Goal: Task Accomplishment & Management: Manage account settings

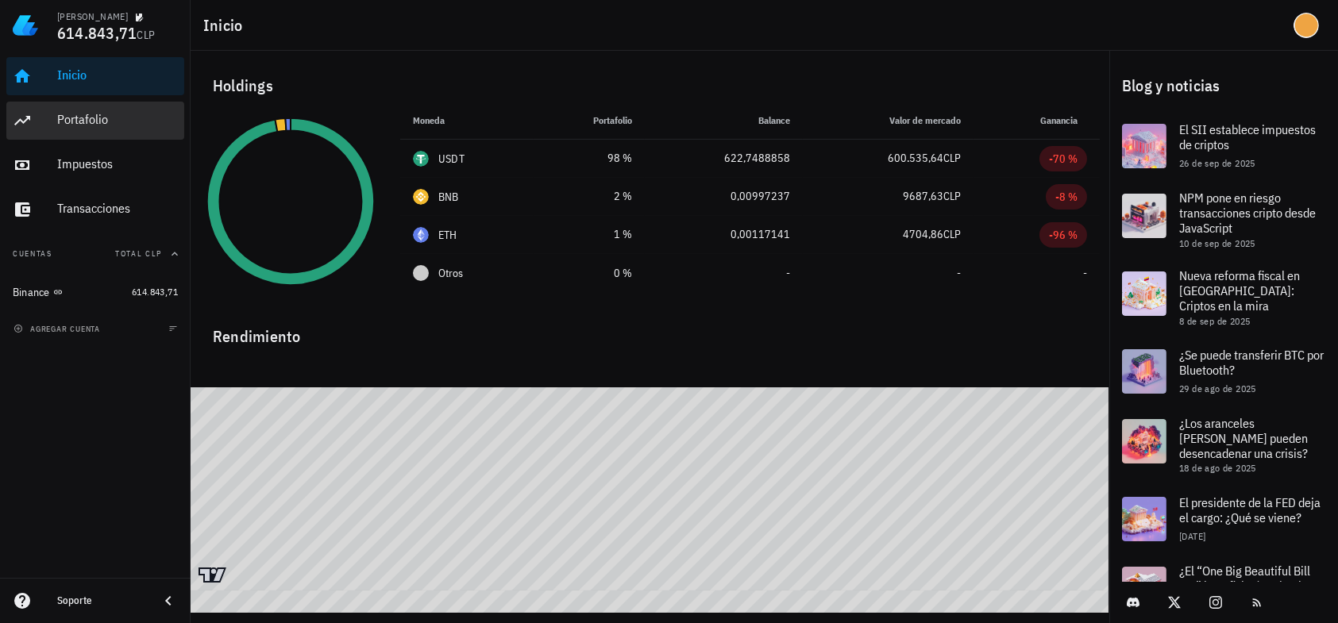
click at [102, 115] on div "Portafolio" at bounding box center [117, 119] width 121 height 15
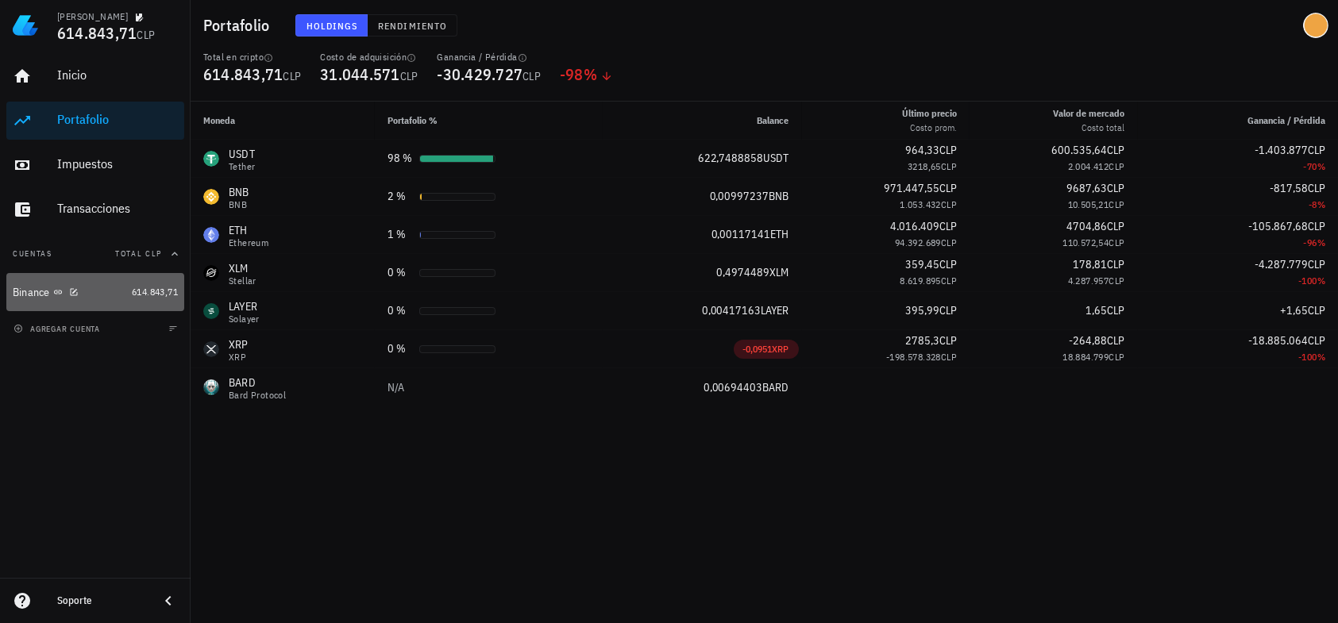
click at [39, 289] on div "Binance" at bounding box center [31, 292] width 37 height 13
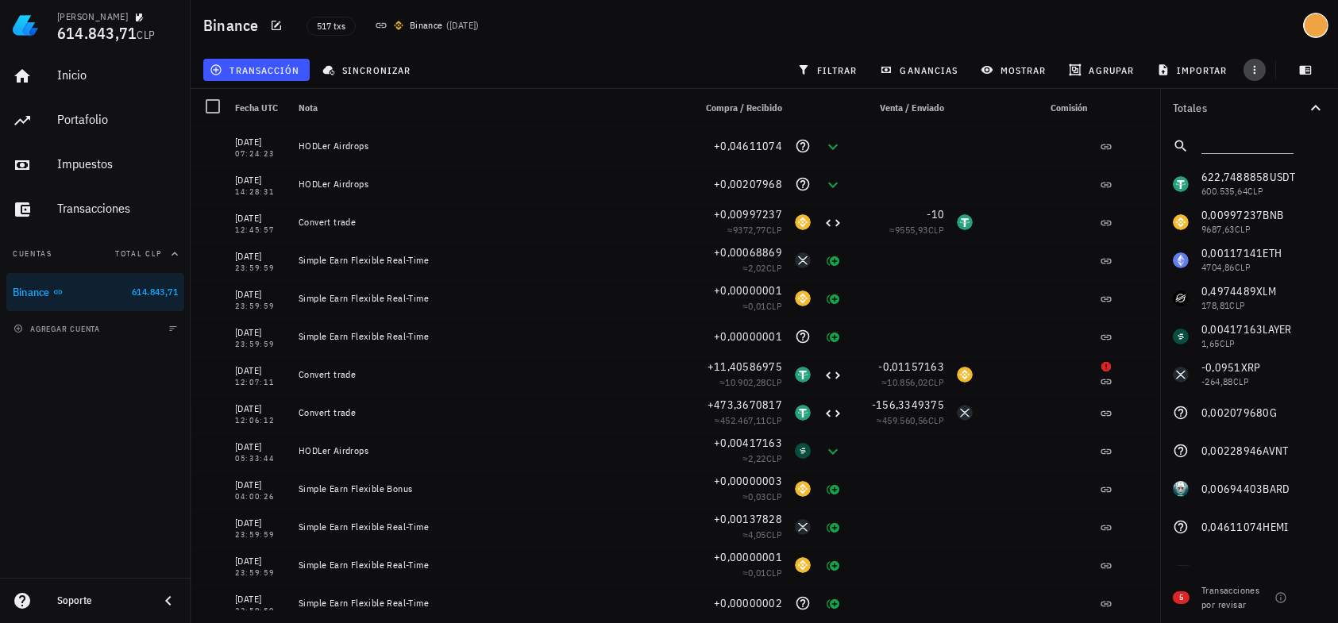
click at [1255, 67] on icon "button" at bounding box center [1254, 70] width 13 height 13
click at [561, 59] on div "transacción sincronizar filtrar ganancias mostrar [GEOGRAPHIC_DATA] importar" at bounding box center [764, 70] width 1128 height 38
click at [1300, 71] on icon "button" at bounding box center [1306, 70] width 12 height 9
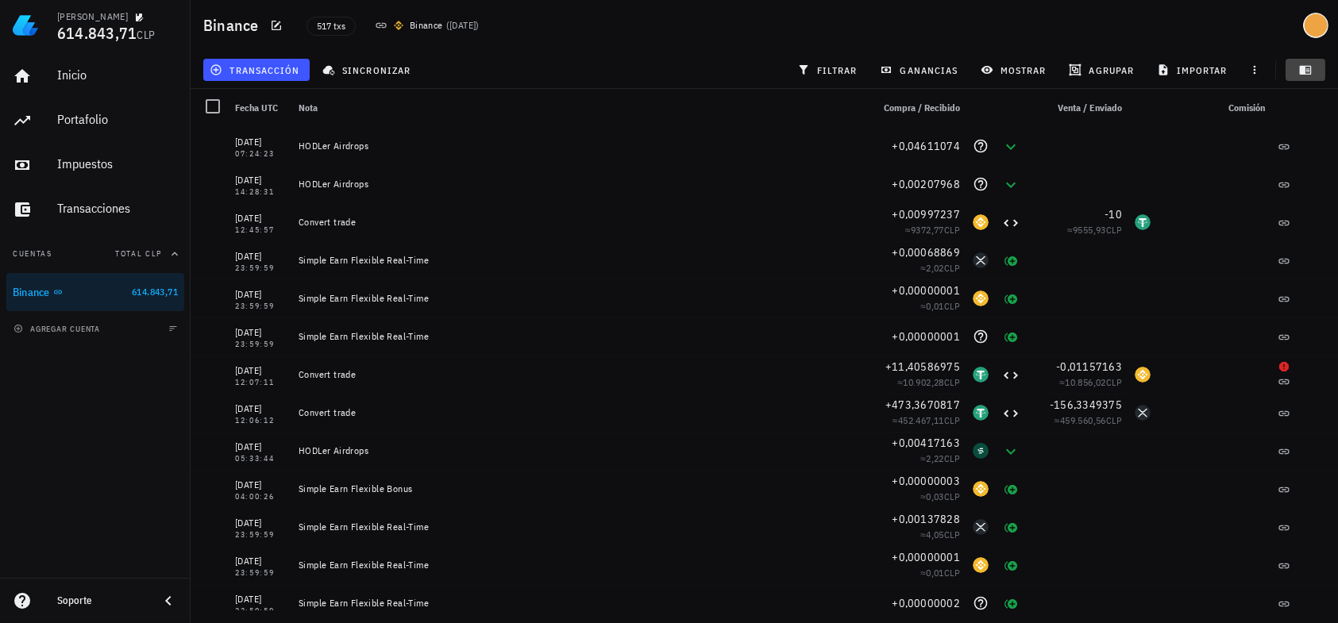
click at [1300, 71] on icon "button" at bounding box center [1306, 70] width 12 height 9
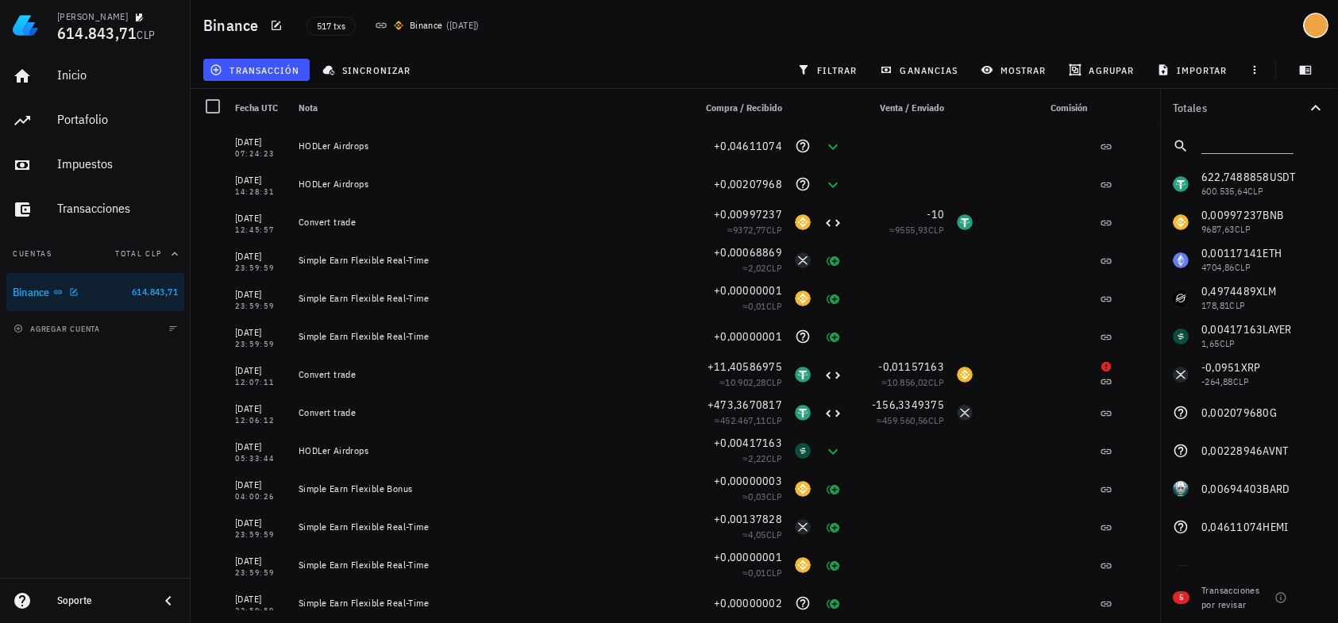
drag, startPoint x: 55, startPoint y: 293, endPoint x: 22, endPoint y: 377, distance: 90.2
click at [22, 377] on div "Inicio [GEOGRAPHIC_DATA] Impuestos [GEOGRAPHIC_DATA] Cuentas Total CLP Binance …" at bounding box center [95, 314] width 191 height 527
click at [160, 288] on span "614.843,71" at bounding box center [155, 292] width 46 height 12
drag, startPoint x: 160, startPoint y: 288, endPoint x: 130, endPoint y: 375, distance: 91.7
click at [130, 375] on div "Inicio [GEOGRAPHIC_DATA] Impuestos [GEOGRAPHIC_DATA] Cuentas Total CLP Binance …" at bounding box center [95, 314] width 191 height 527
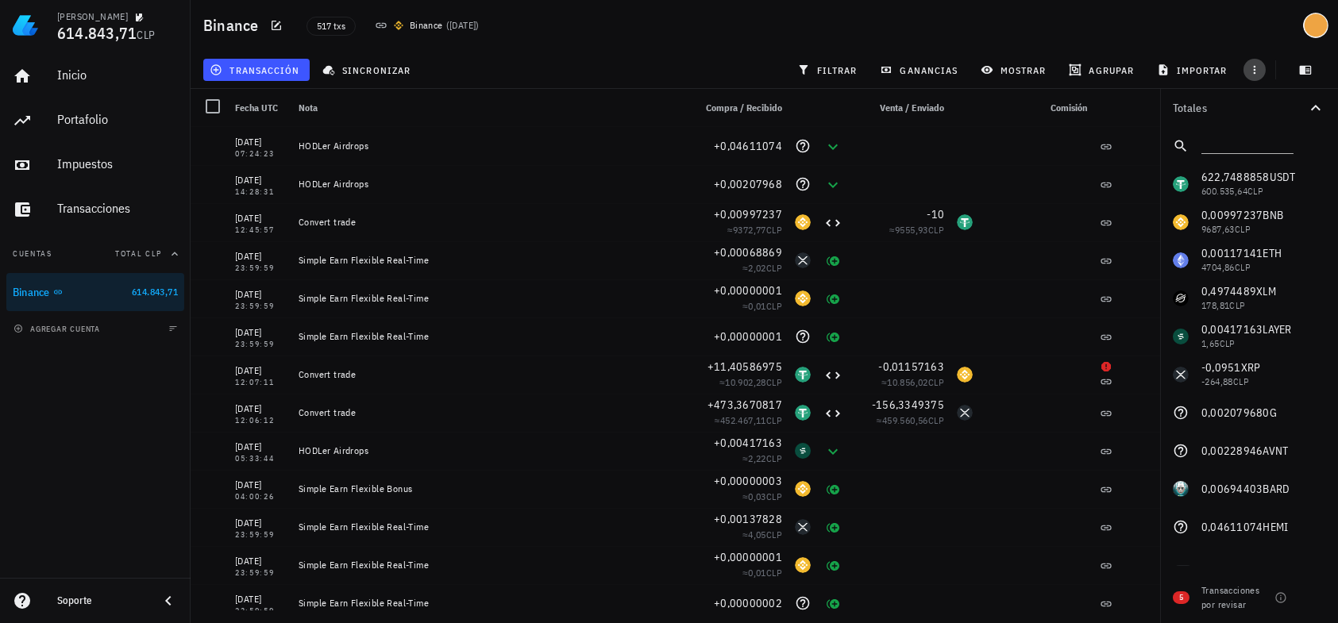
click at [1254, 66] on icon "button" at bounding box center [1255, 70] width 2 height 9
click at [1251, 36] on div "Binance 517 txs Binance ( [DATE] )" at bounding box center [764, 25] width 1147 height 51
click at [43, 251] on button "Cuentas Total CLP" at bounding box center [95, 254] width 178 height 38
click at [42, 251] on button "Cuentas" at bounding box center [95, 254] width 178 height 38
click at [114, 117] on div "Portafolio" at bounding box center [117, 119] width 121 height 15
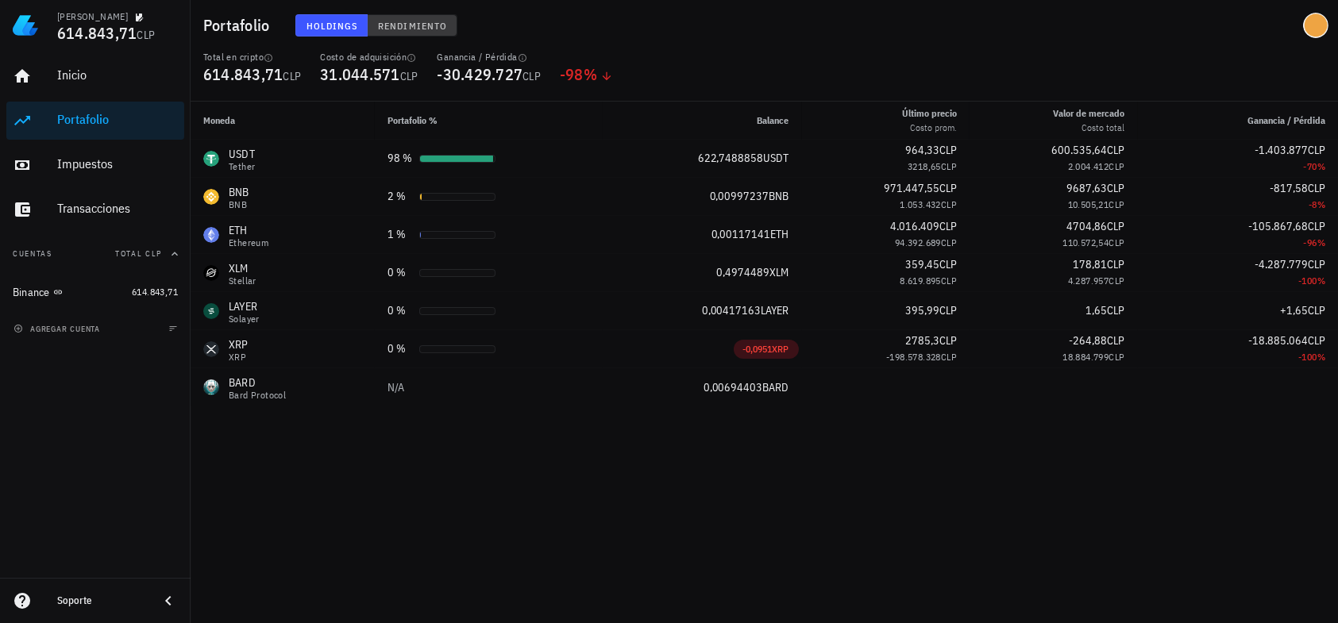
click at [425, 20] on span "Rendimiento" at bounding box center [412, 26] width 70 height 12
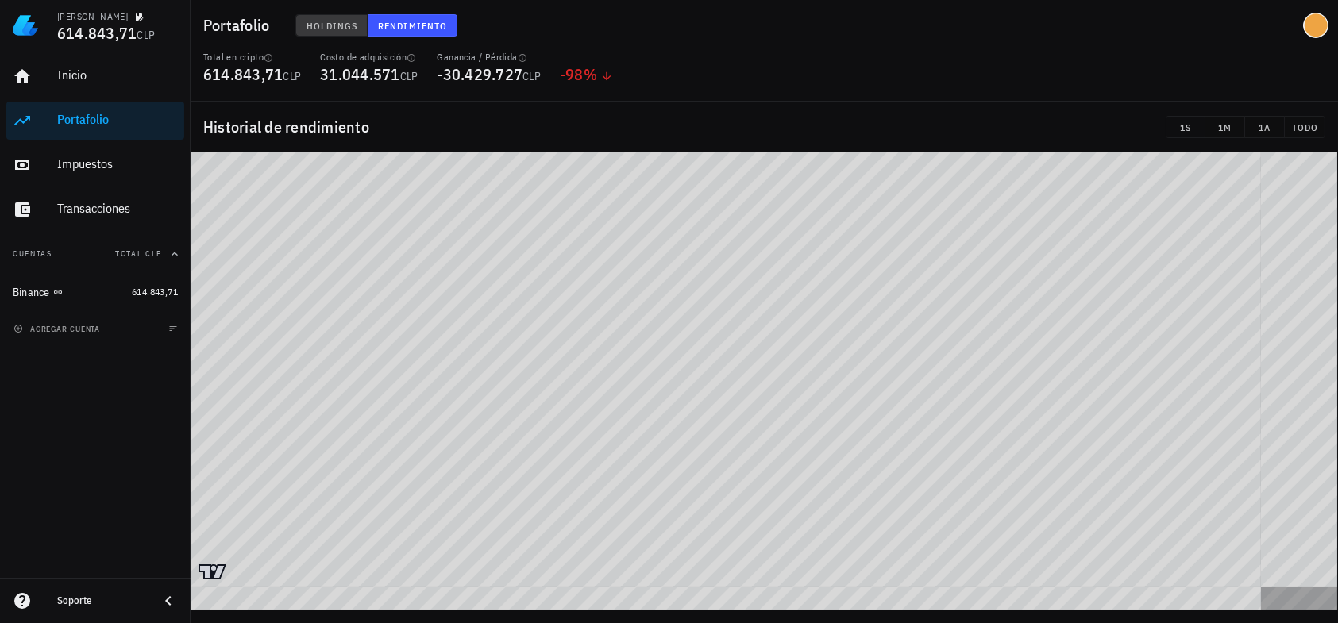
click at [338, 26] on span "Holdings" at bounding box center [332, 26] width 52 height 12
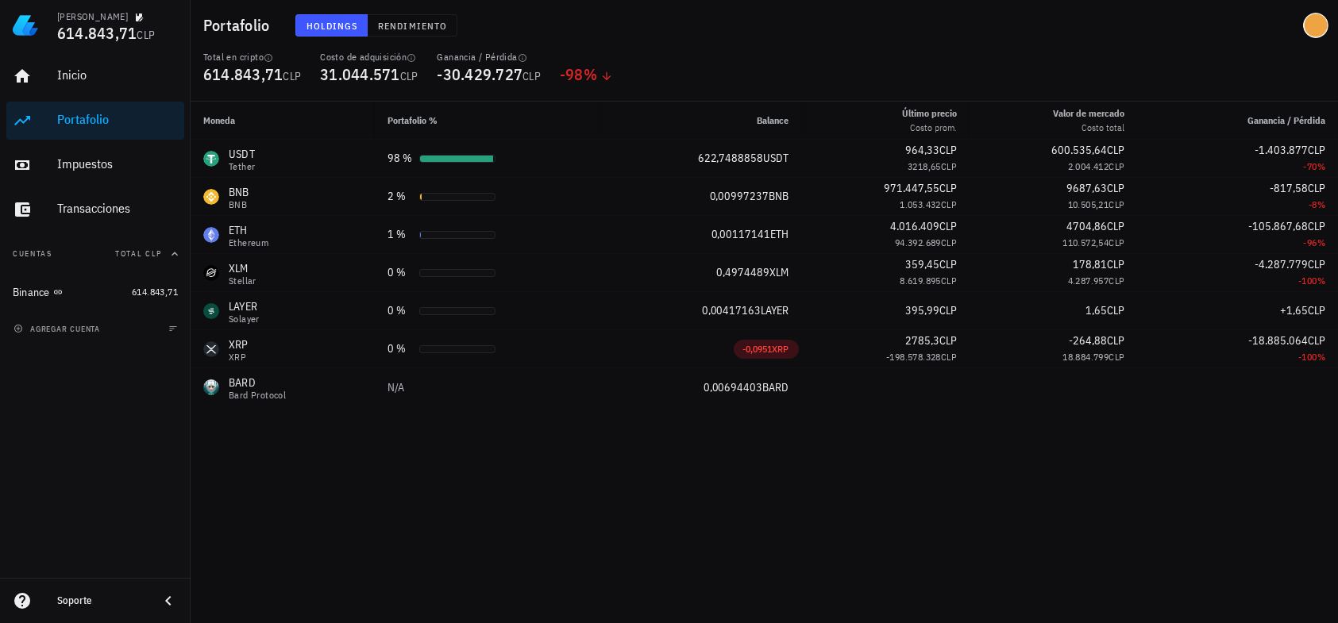
click at [236, 28] on h1 "Portafolio" at bounding box center [239, 25] width 73 height 25
click at [102, 291] on div "Binance" at bounding box center [69, 292] width 113 height 15
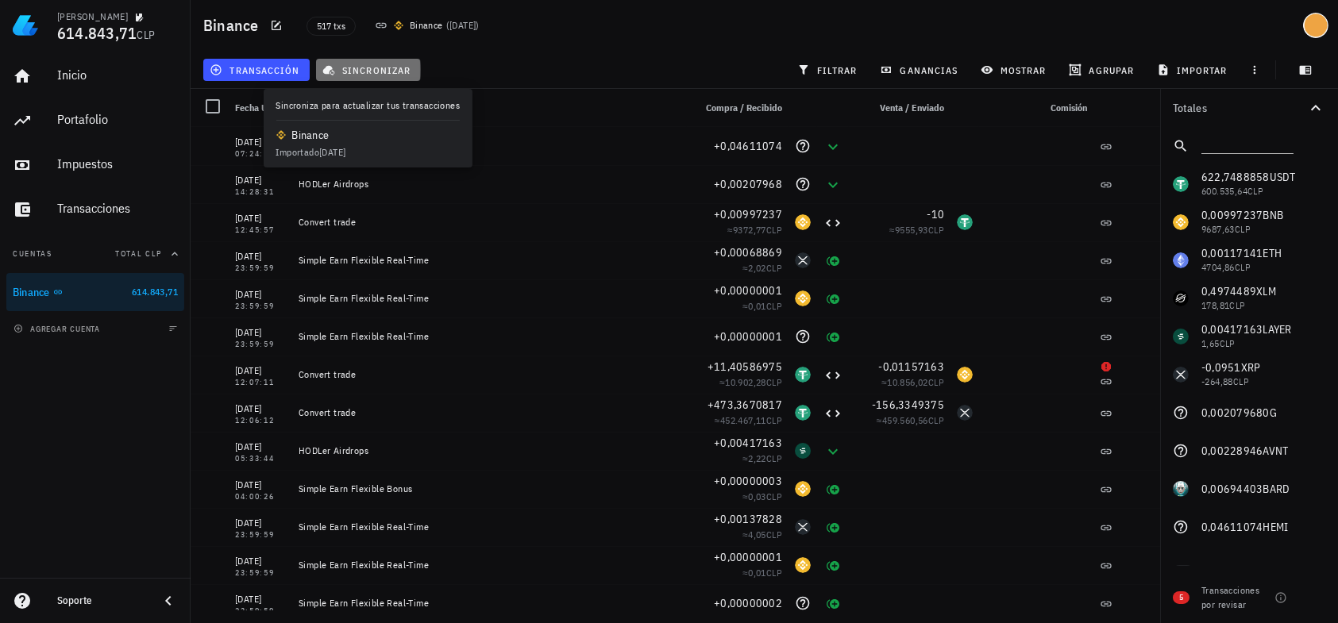
click at [353, 60] on button "sincronizar" at bounding box center [368, 70] width 105 height 22
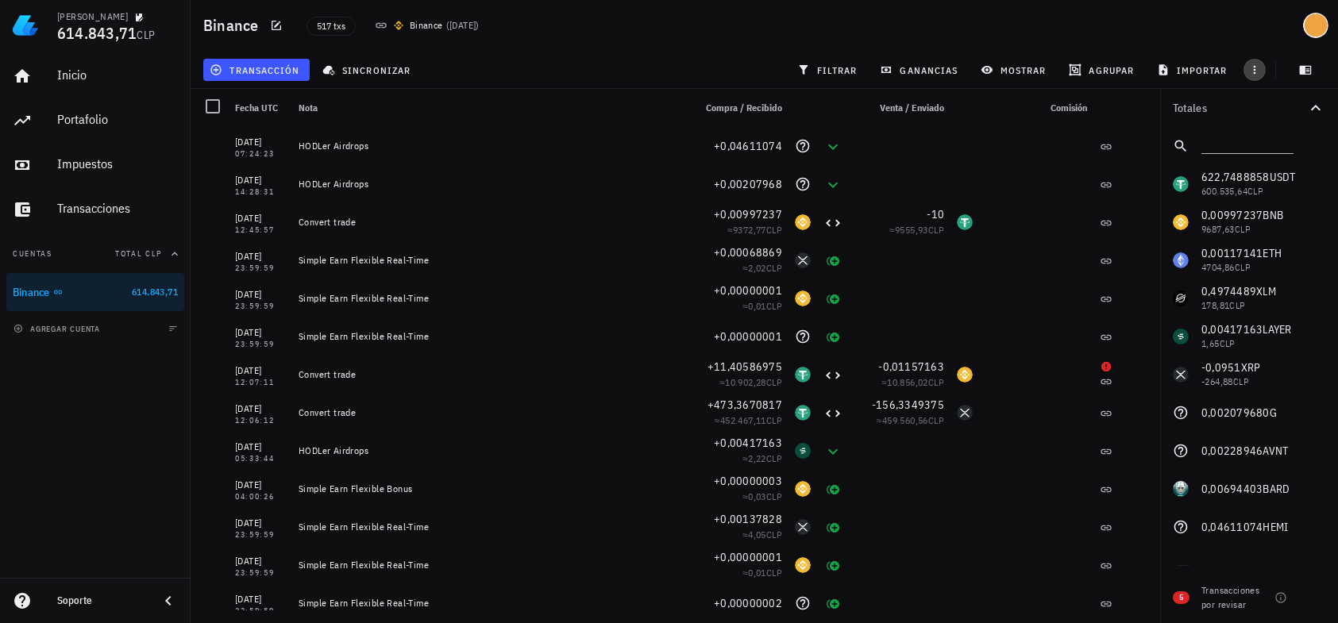
click at [1253, 66] on icon "button" at bounding box center [1254, 70] width 13 height 13
click at [1255, 64] on icon "button" at bounding box center [1254, 70] width 13 height 13
click at [1011, 65] on span "mostrar" at bounding box center [1015, 70] width 63 height 13
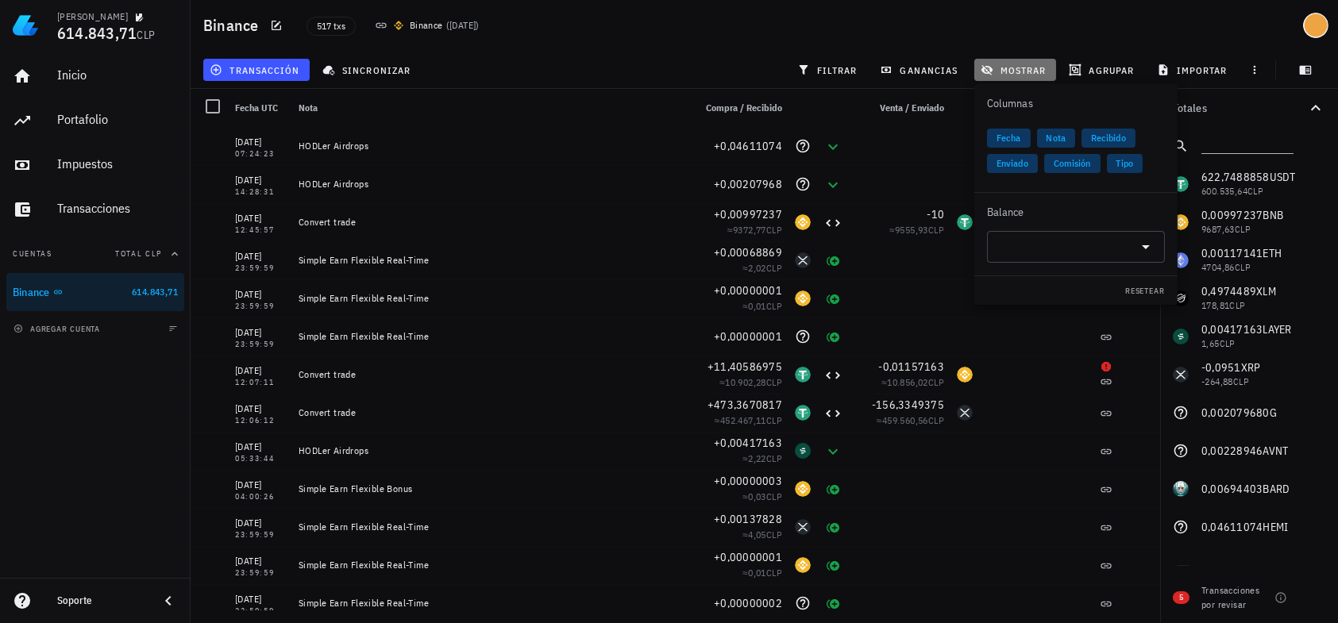
click at [1038, 64] on span "mostrar" at bounding box center [1015, 70] width 63 height 13
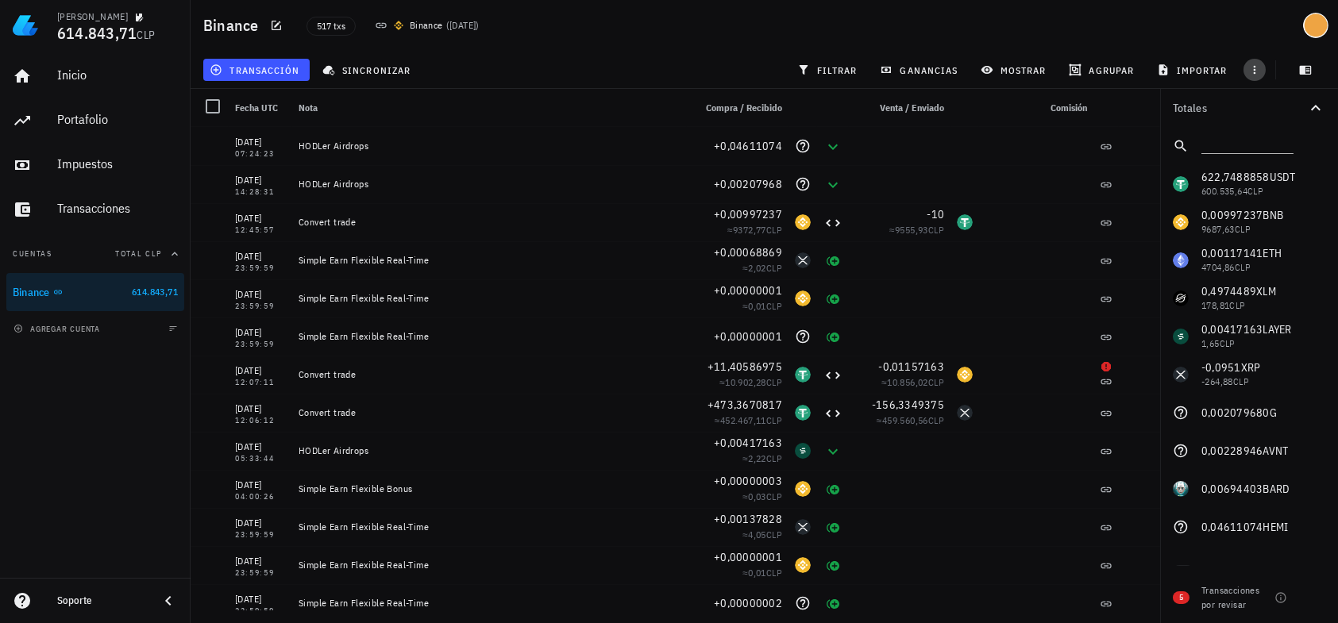
click at [1253, 64] on icon "button" at bounding box center [1254, 70] width 13 height 13
click at [518, 48] on div "Binance 517 txs Binance ( [DATE] )" at bounding box center [764, 25] width 1147 height 51
click at [86, 118] on div "Portafolio" at bounding box center [117, 119] width 121 height 15
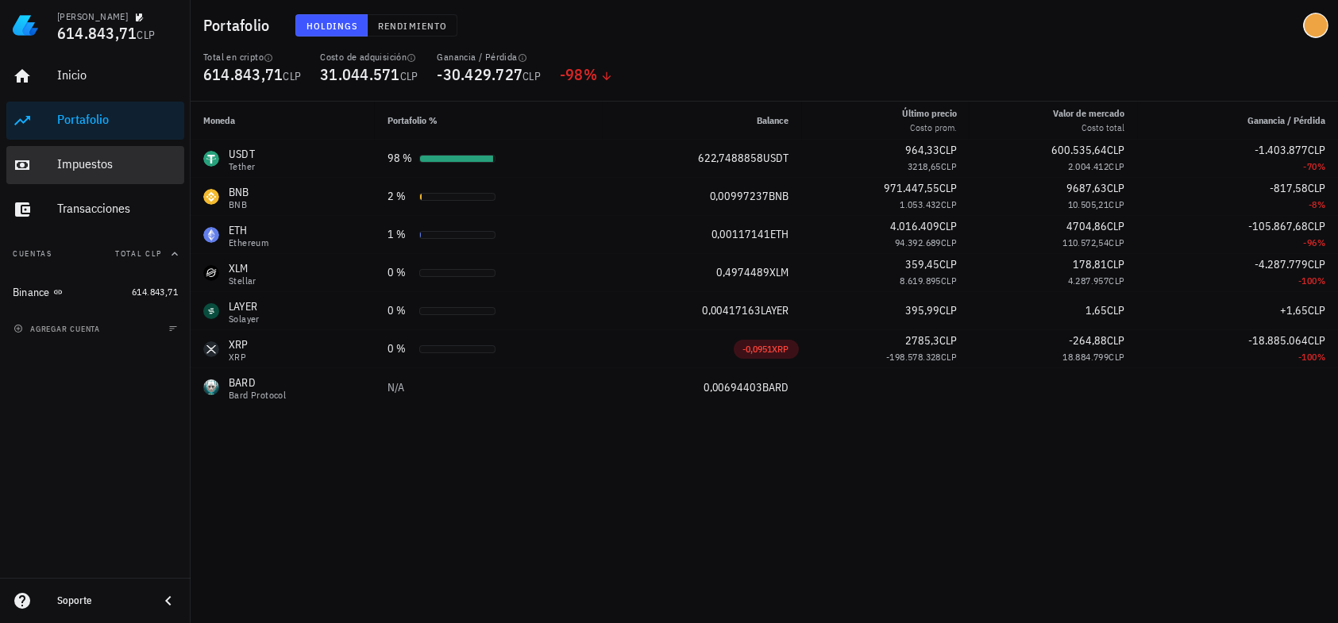
click at [104, 165] on div "Impuestos" at bounding box center [117, 163] width 121 height 15
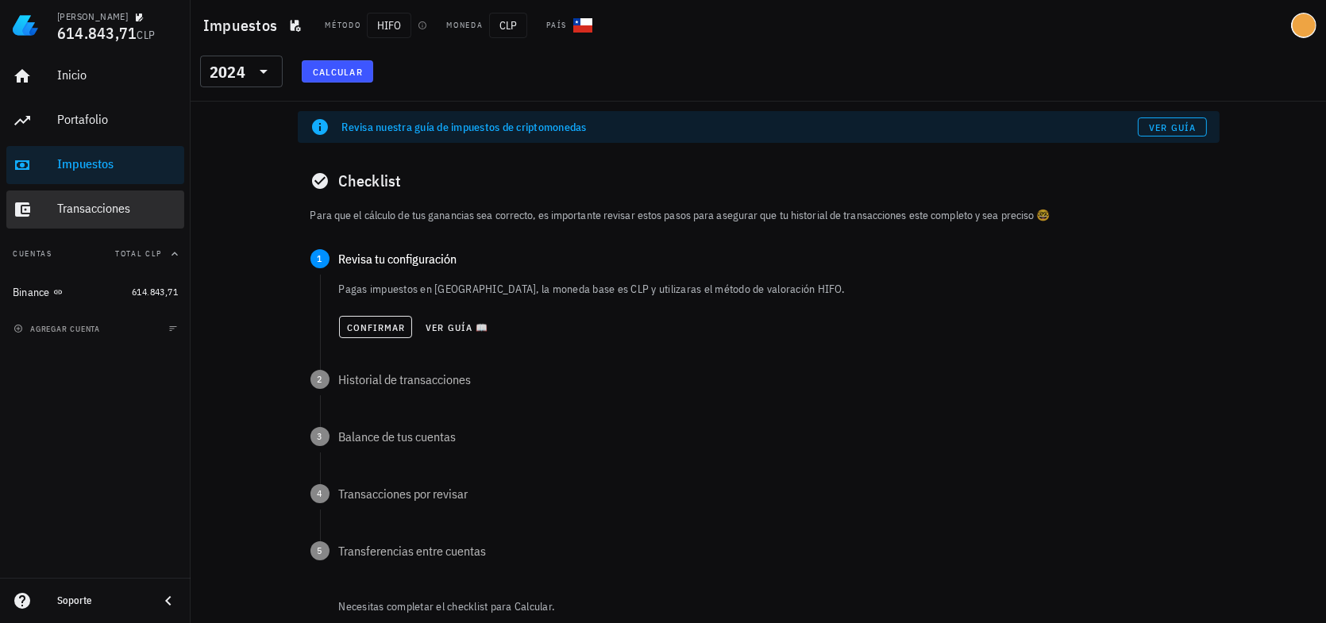
click at [102, 210] on div "Transacciones" at bounding box center [117, 208] width 121 height 15
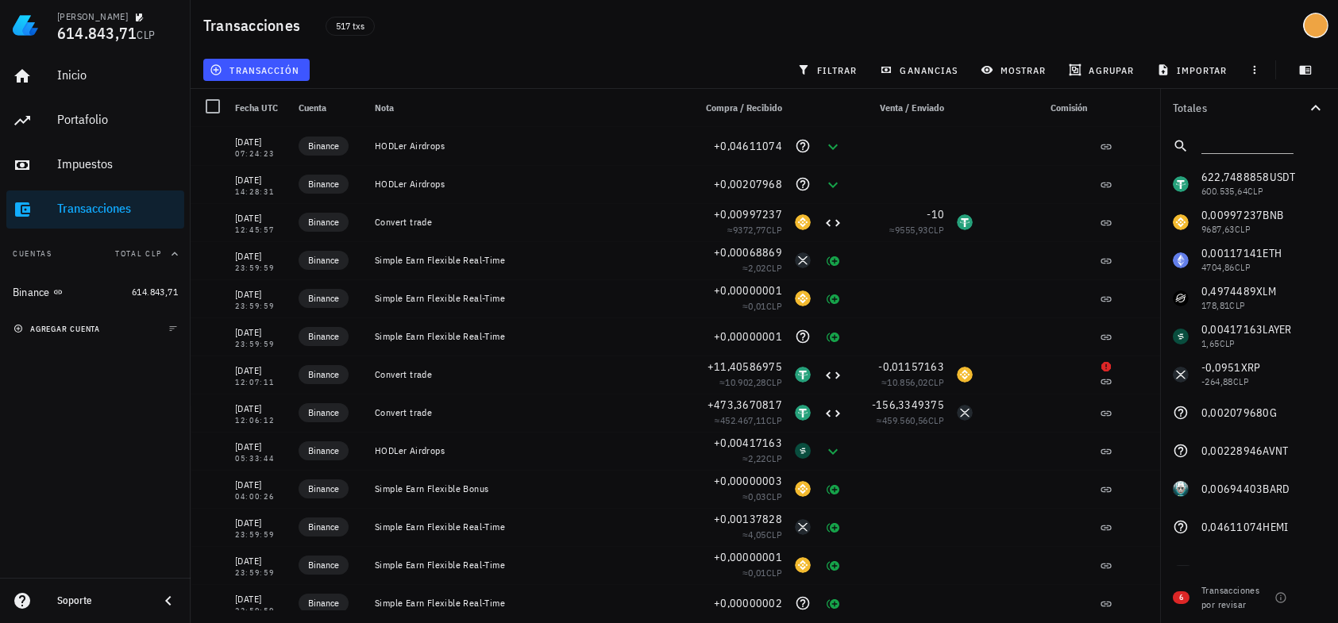
click at [84, 324] on span "agregar cuenta" at bounding box center [58, 329] width 83 height 10
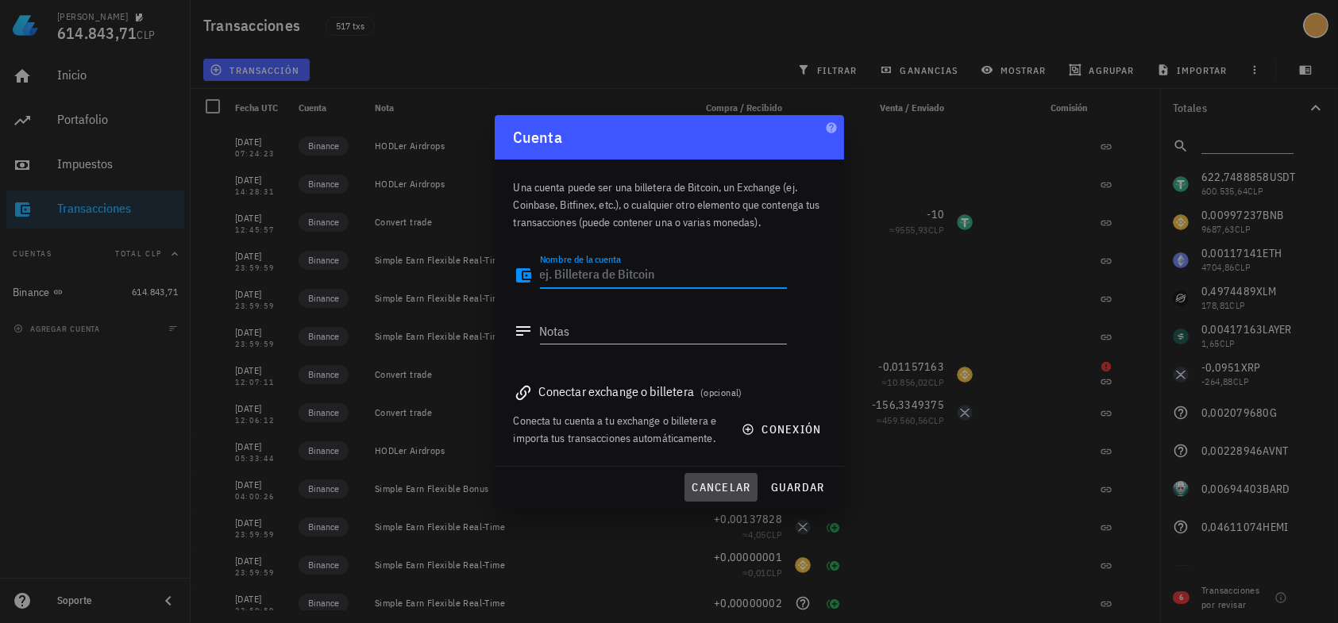
click at [723, 482] on span "cancelar" at bounding box center [721, 487] width 60 height 14
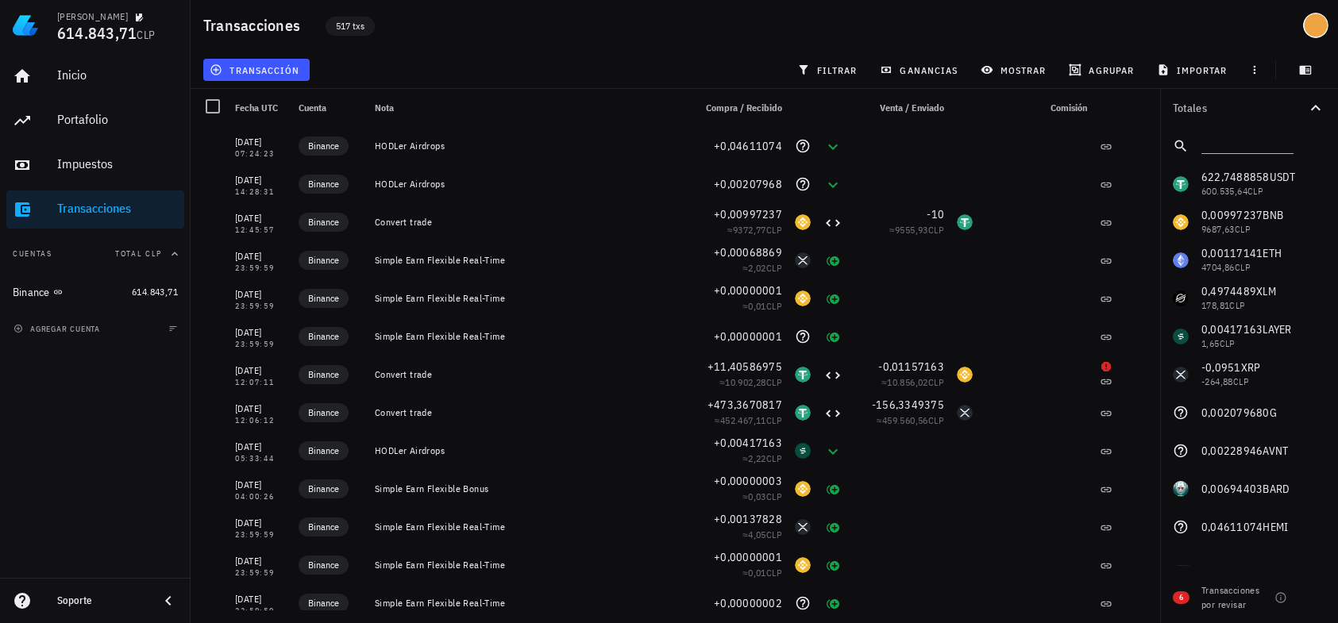
click at [345, 23] on span "517 txs" at bounding box center [350, 25] width 29 height 17
click at [28, 24] on img at bounding box center [25, 25] width 25 height 25
click at [1322, 16] on div "avatar" at bounding box center [1315, 25] width 25 height 25
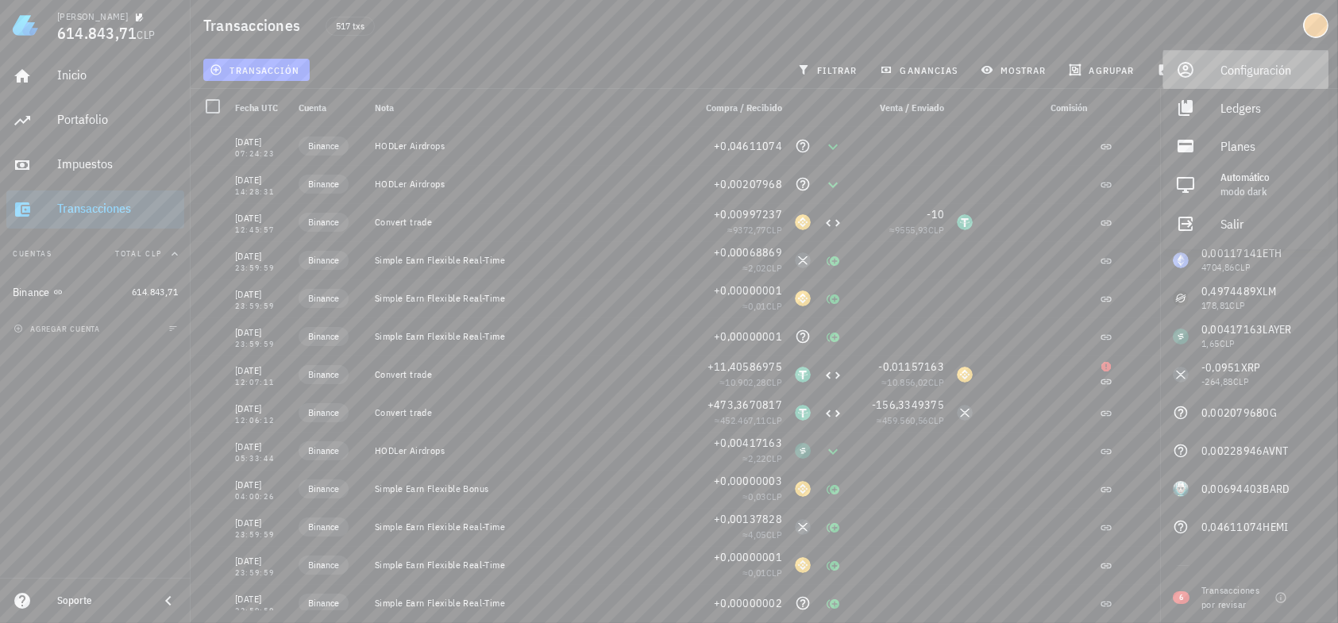
click at [1255, 57] on div "Configuración" at bounding box center [1267, 70] width 95 height 32
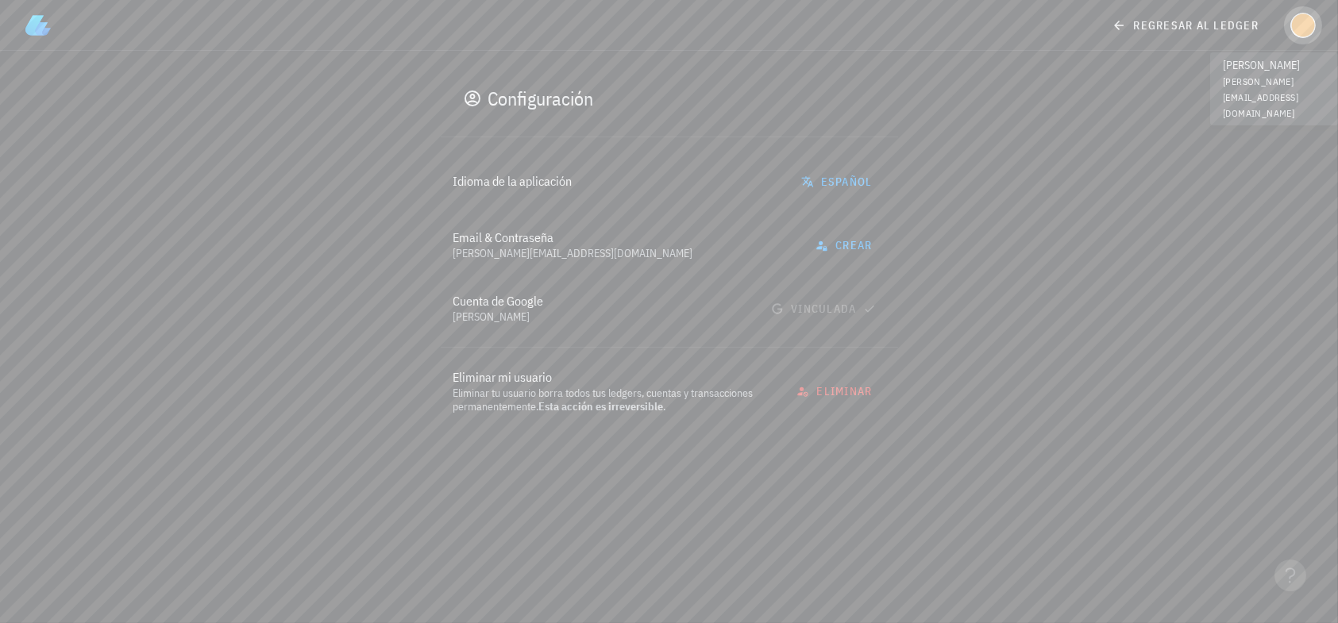
click at [1293, 13] on div "avatar" at bounding box center [1302, 25] width 25 height 25
click at [1259, 106] on div "Ledgers" at bounding box center [1267, 108] width 95 height 32
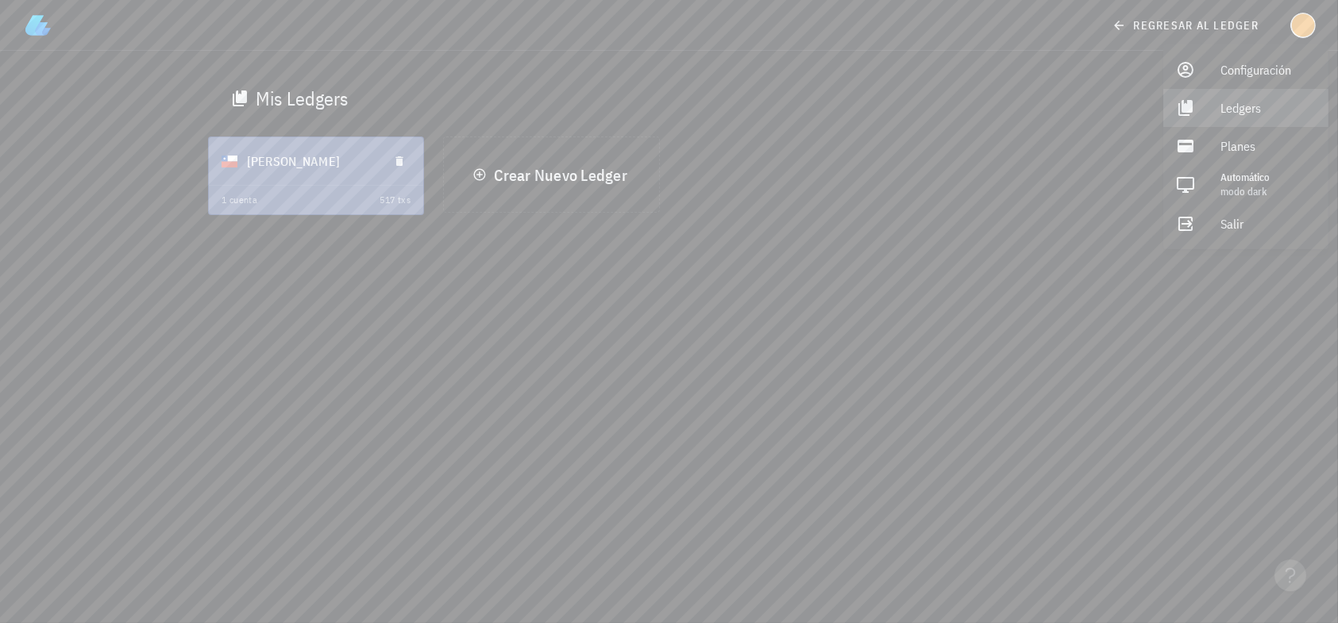
click at [323, 196] on div "1 cuenta 517 txs" at bounding box center [316, 200] width 214 height 29
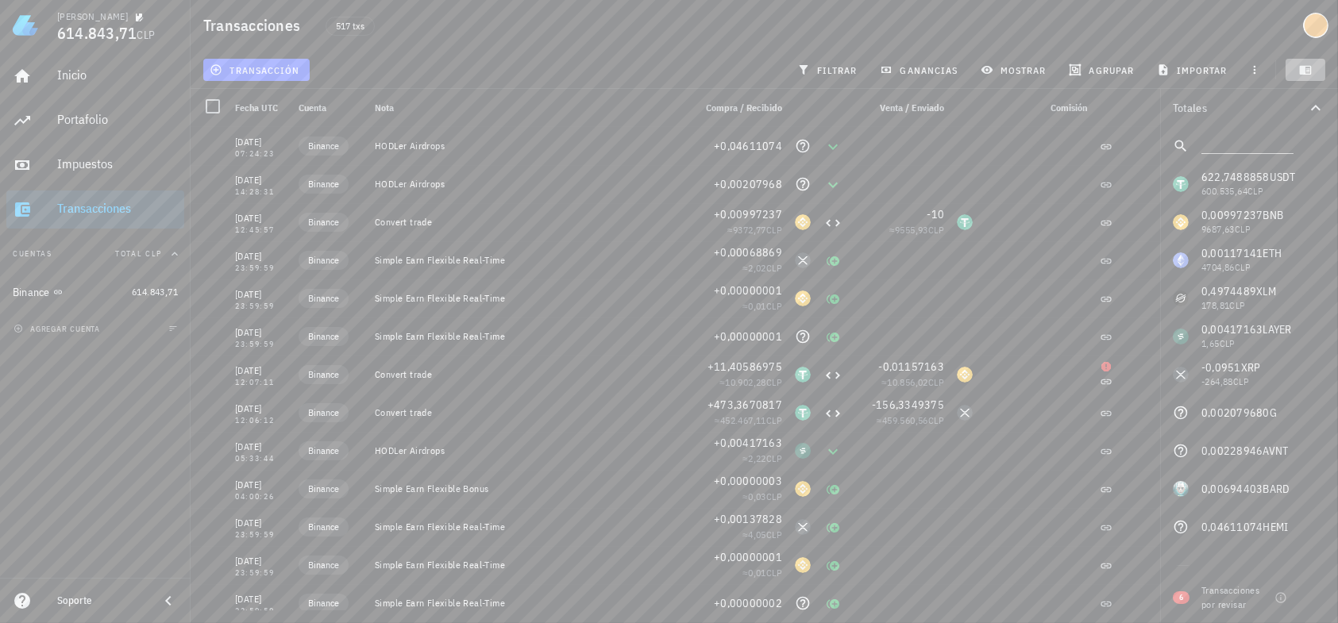
click at [1311, 64] on icon "button" at bounding box center [1305, 70] width 13 height 13
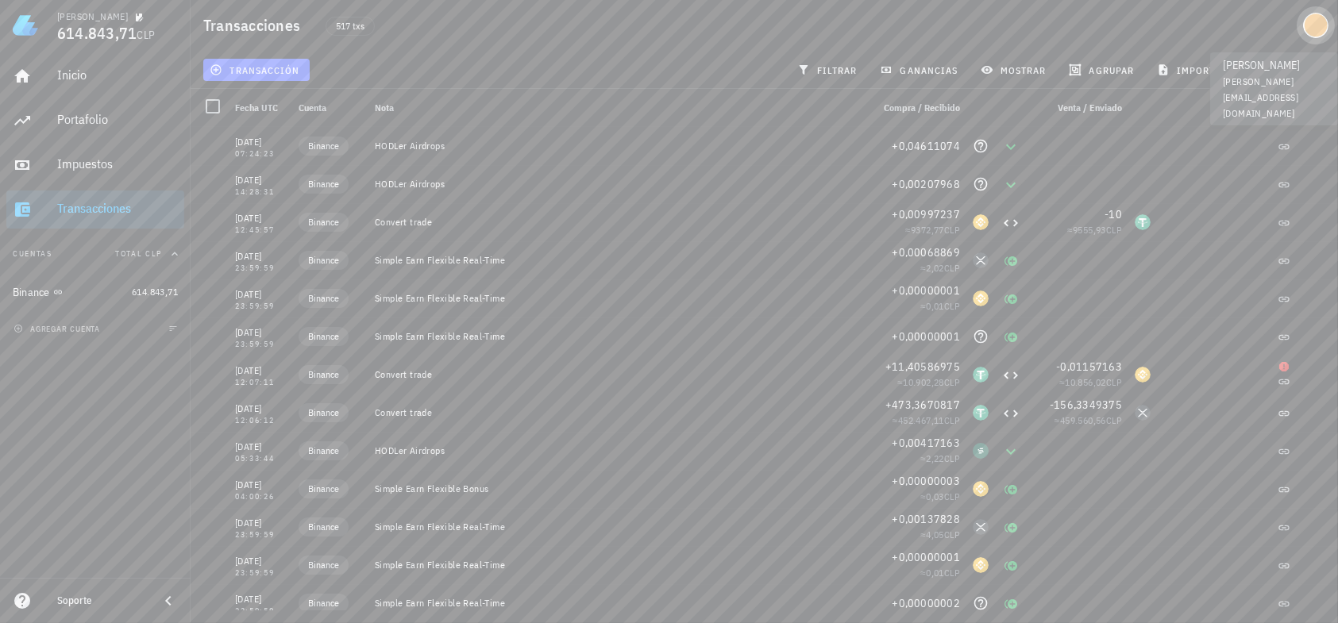
click at [1310, 23] on div "avatar" at bounding box center [1315, 25] width 25 height 25
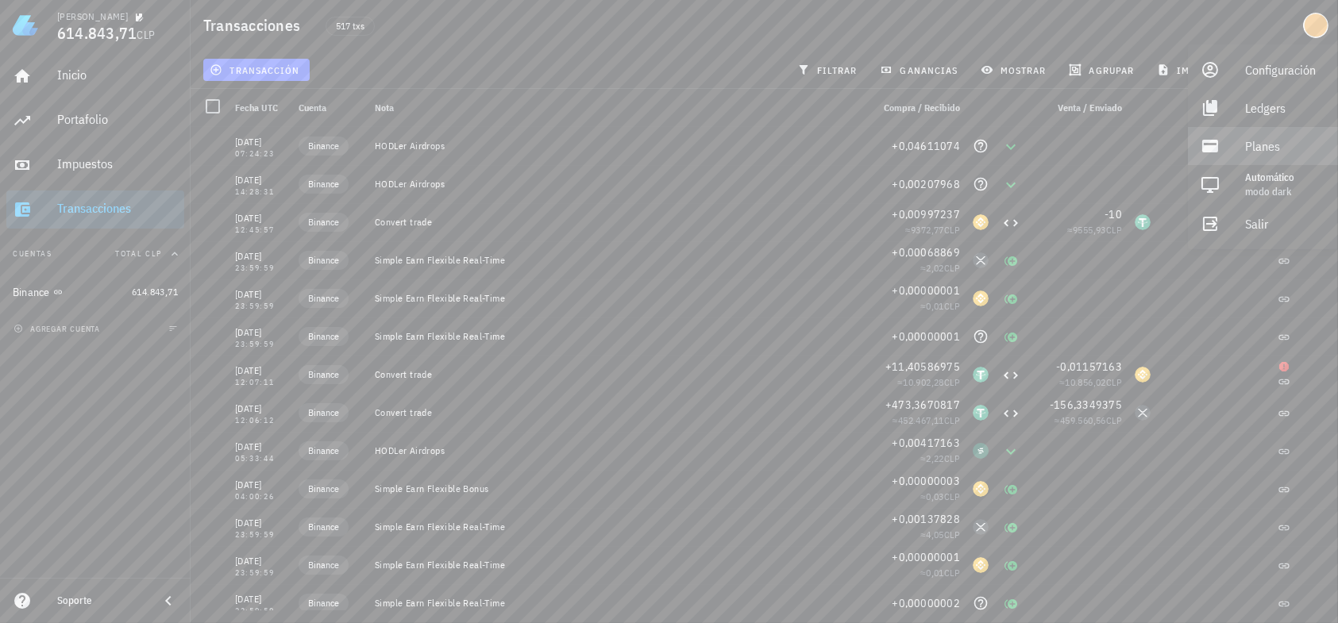
click at [1311, 140] on div "Planes" at bounding box center [1285, 146] width 80 height 32
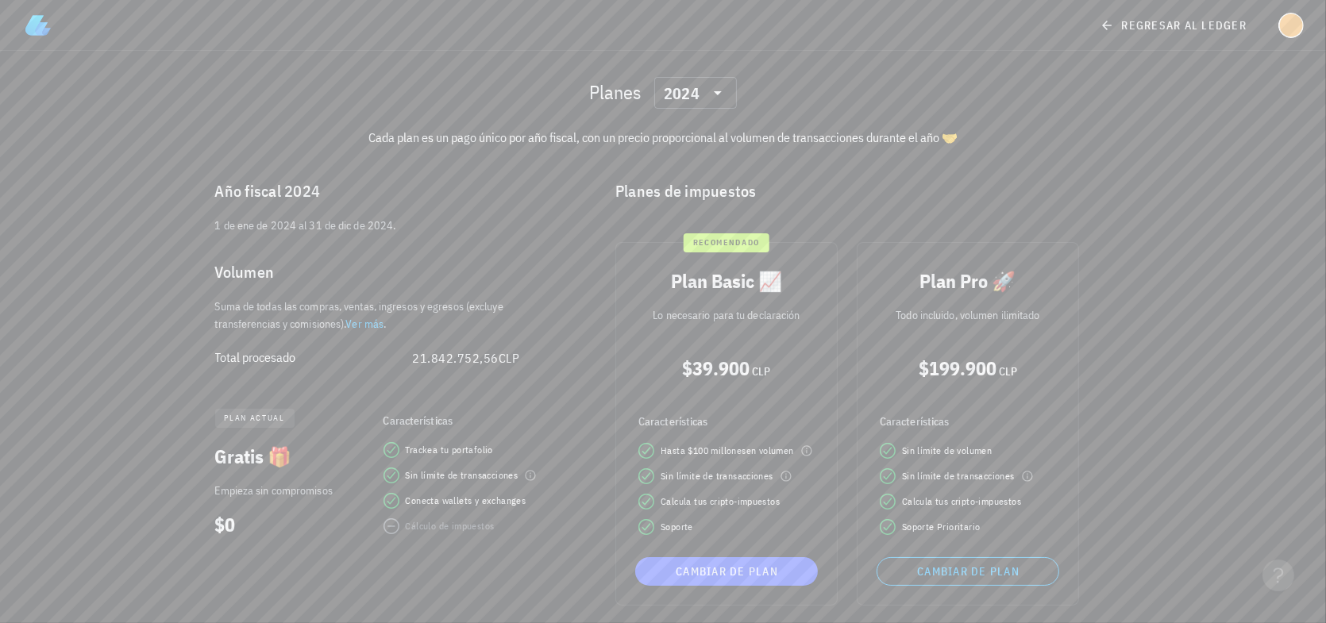
scroll to position [16, 0]
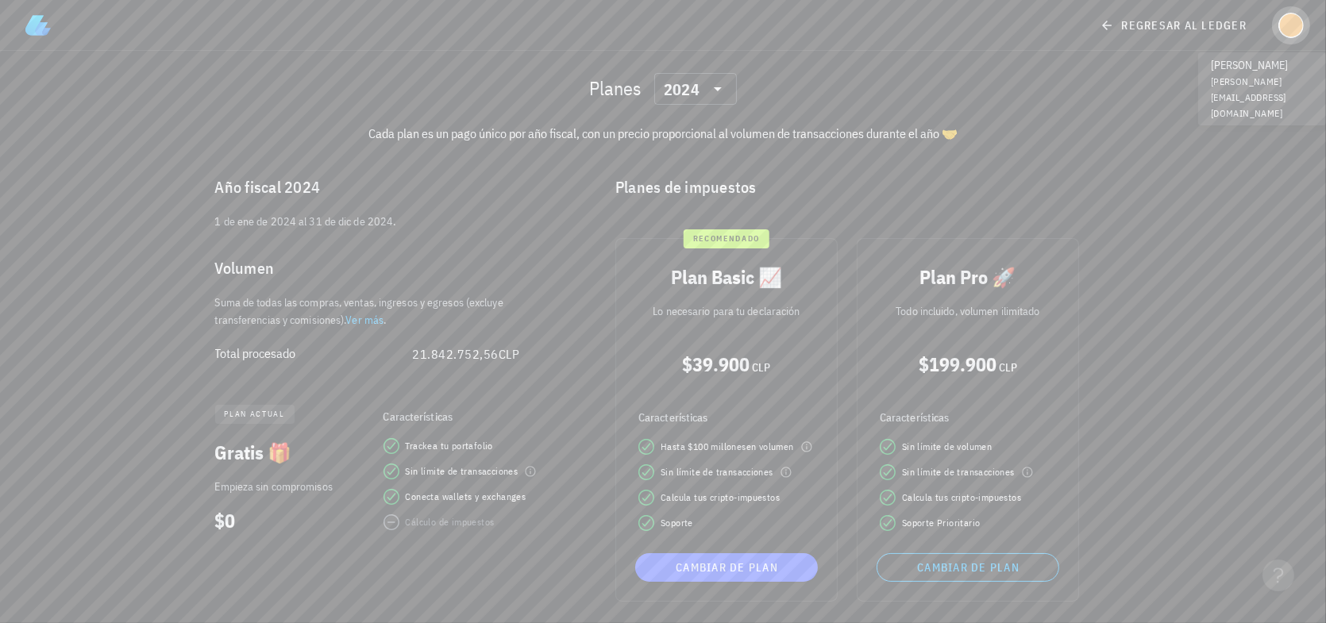
click at [1293, 26] on div "avatar" at bounding box center [1290, 25] width 25 height 25
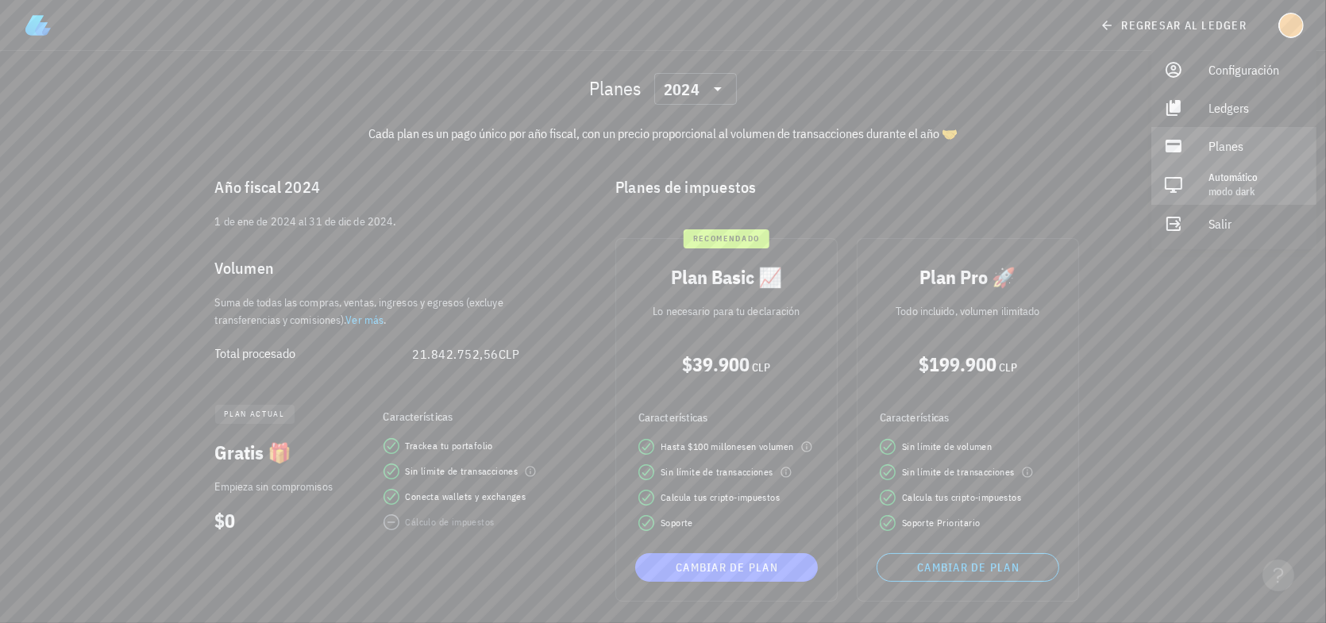
click at [1262, 182] on div "Automático" at bounding box center [1255, 178] width 95 height 13
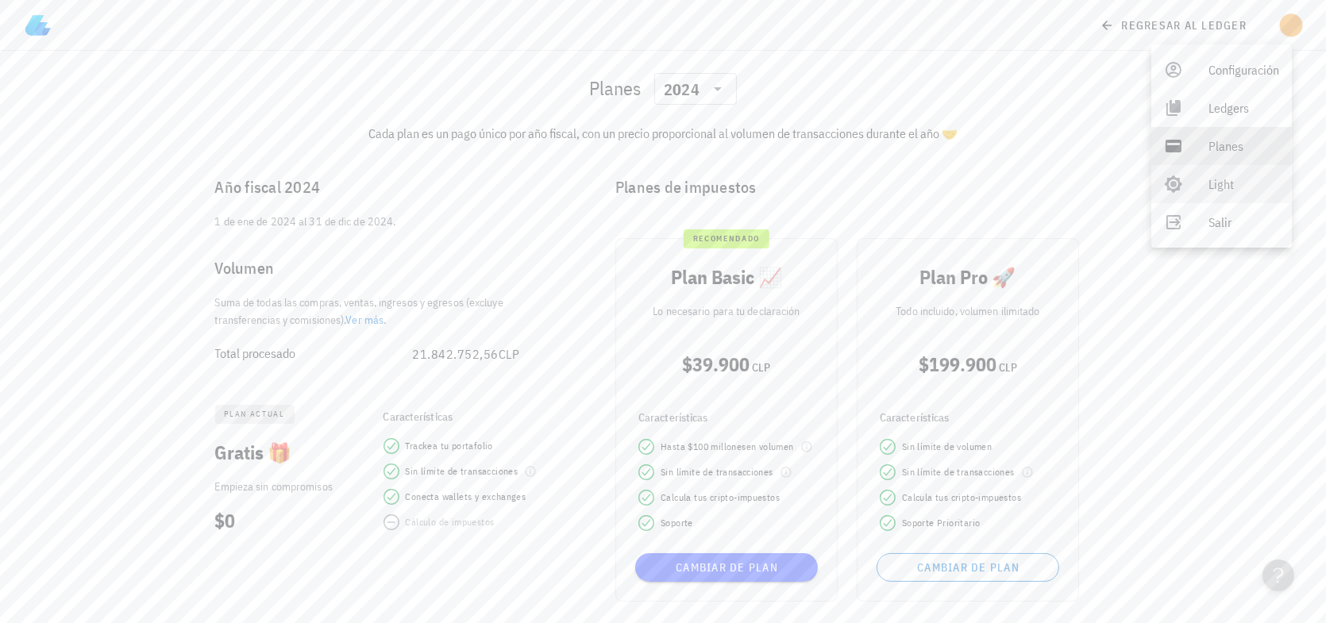
click at [1188, 301] on div "Planes ​ 2024 Cada plan es un pago único por año fiscal, con un precio proporci…" at bounding box center [663, 329] width 1326 height 589
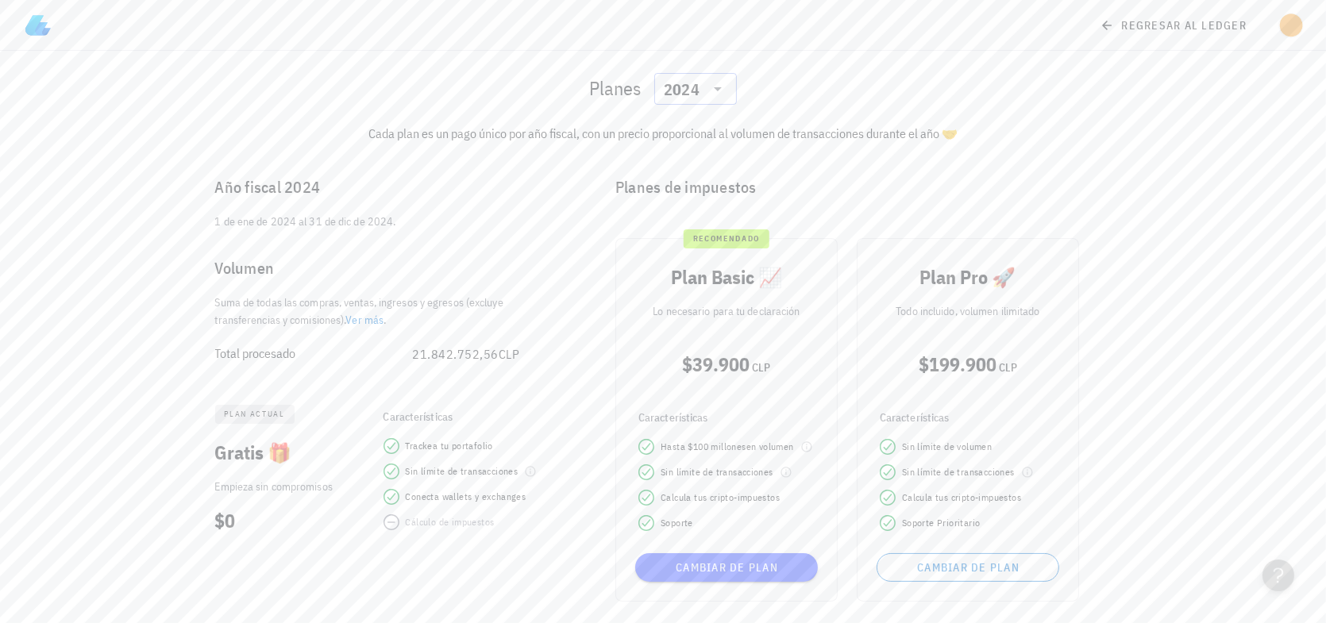
click at [717, 94] on icon at bounding box center [717, 88] width 19 height 19
click at [703, 130] on div "2025" at bounding box center [695, 130] width 57 height 13
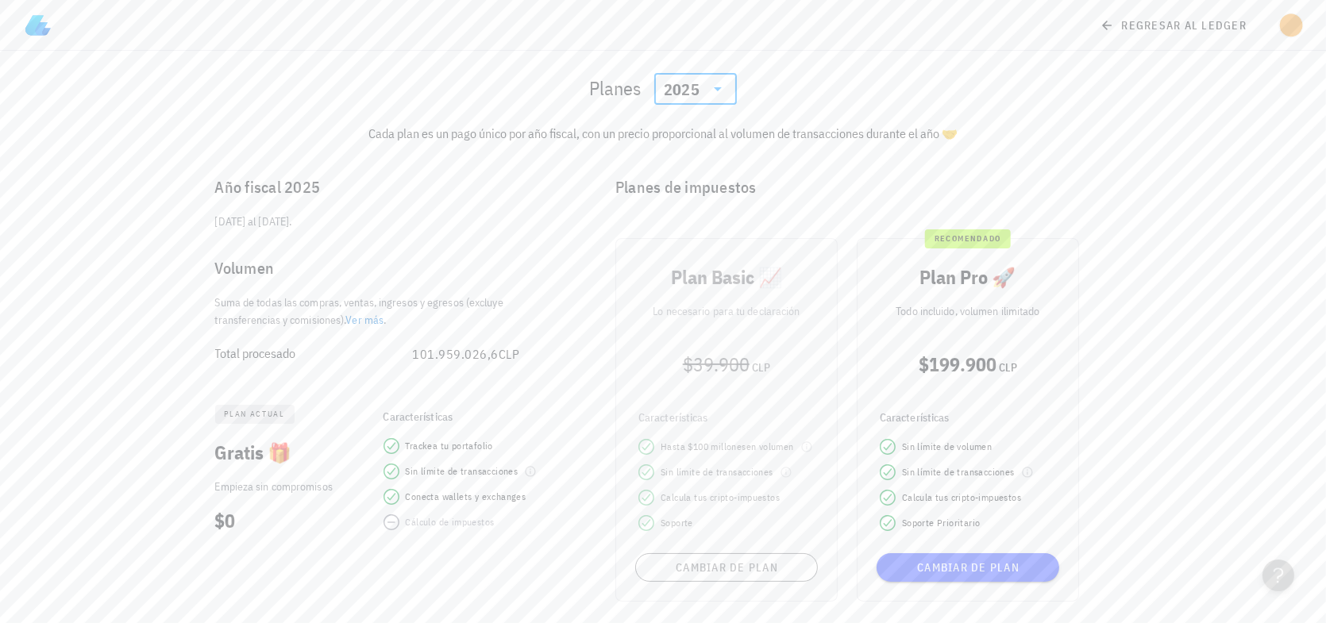
click at [905, 106] on div "Planes ​ 2025" at bounding box center [663, 89] width 941 height 51
click at [727, 577] on div "Plan Basic 📈 Lo necesario para tu declaración $39.900 CLP Características Hasta…" at bounding box center [726, 420] width 241 height 383
click at [719, 88] on icon at bounding box center [718, 89] width 8 height 4
click at [699, 164] on div "2024" at bounding box center [695, 162] width 57 height 13
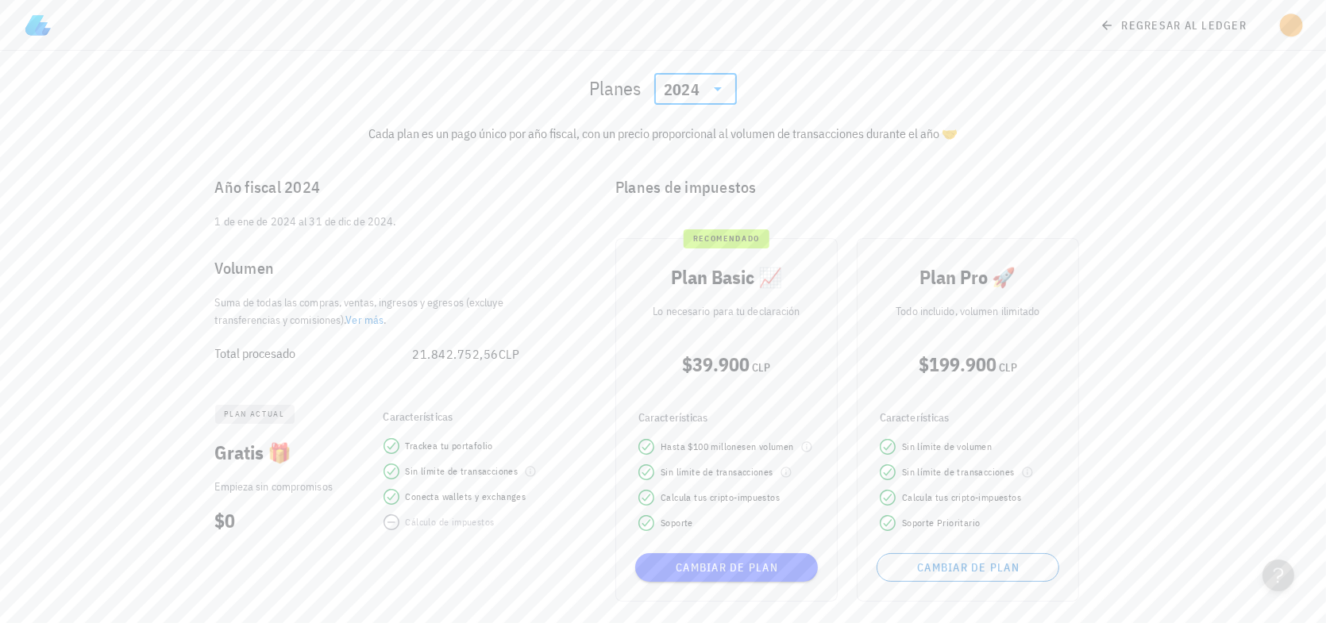
click at [708, 91] on icon at bounding box center [717, 88] width 19 height 19
click at [703, 130] on div "2025" at bounding box center [695, 130] width 57 height 13
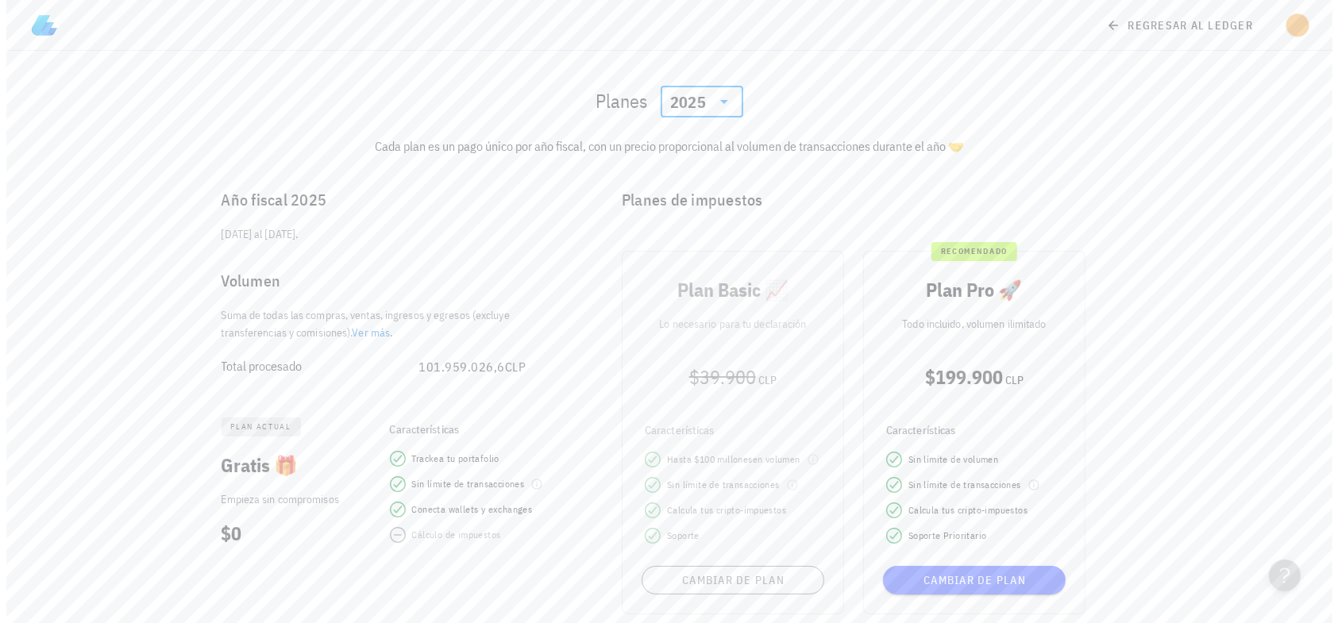
scroll to position [0, 0]
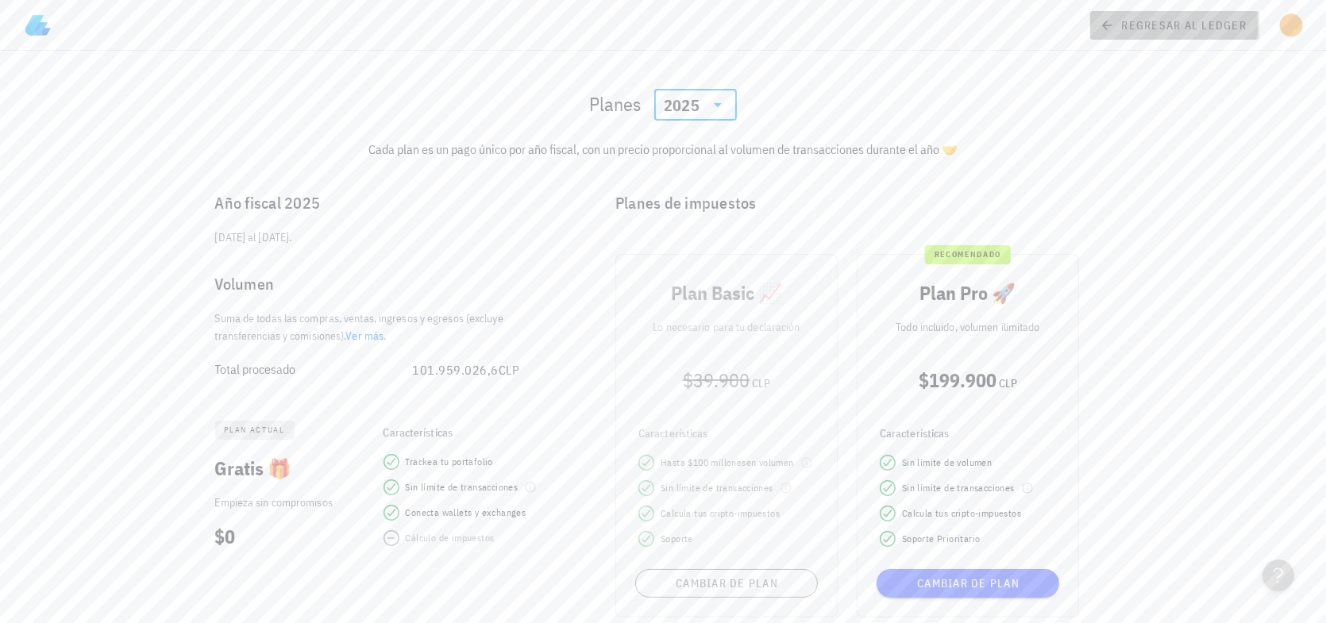
click at [1105, 24] on icon at bounding box center [1107, 26] width 10 height 10
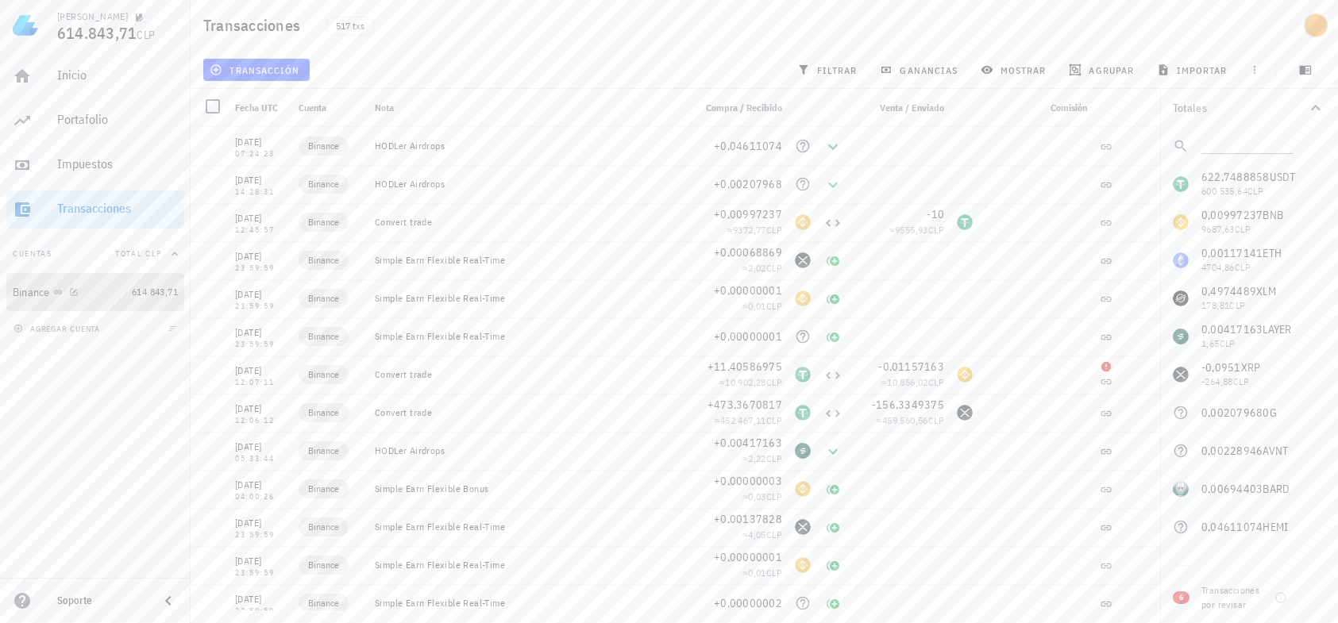
click at [98, 291] on div "Binance" at bounding box center [69, 292] width 113 height 15
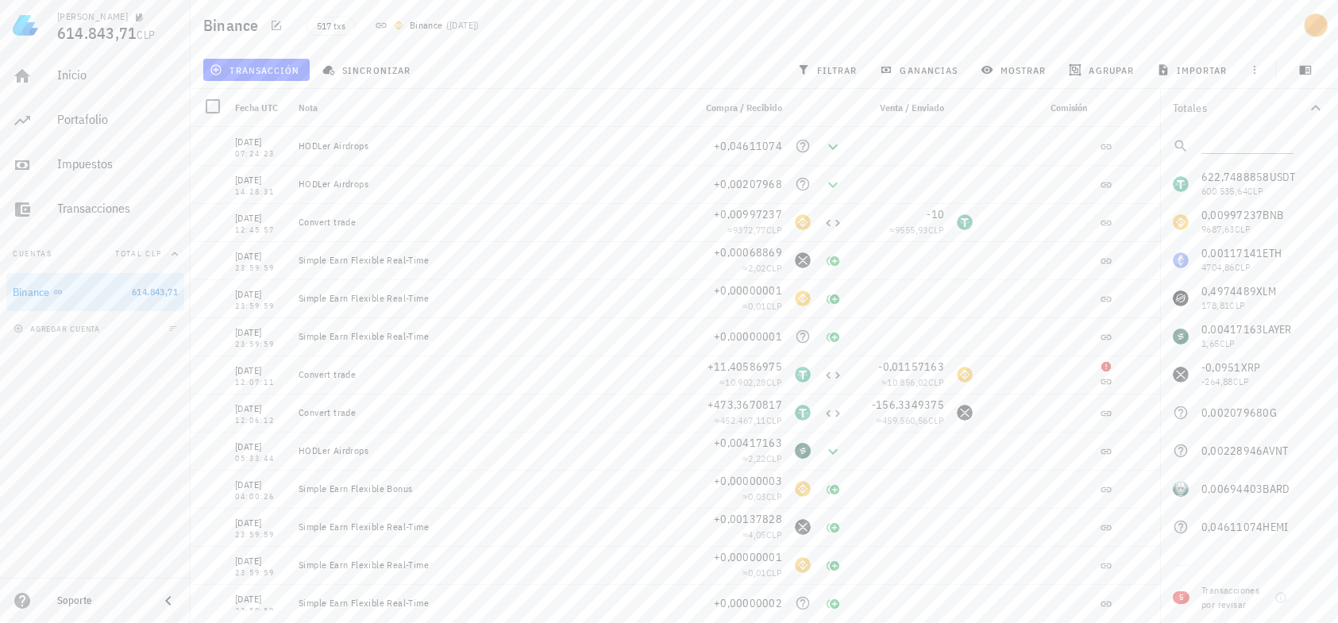
drag, startPoint x: 98, startPoint y: 291, endPoint x: 56, endPoint y: 412, distance: 127.8
click at [56, 412] on div "Inicio [GEOGRAPHIC_DATA] Impuestos [GEOGRAPHIC_DATA] Cuentas Total CLP Binance …" at bounding box center [95, 314] width 191 height 527
click at [75, 291] on icon "button" at bounding box center [73, 291] width 7 height 7
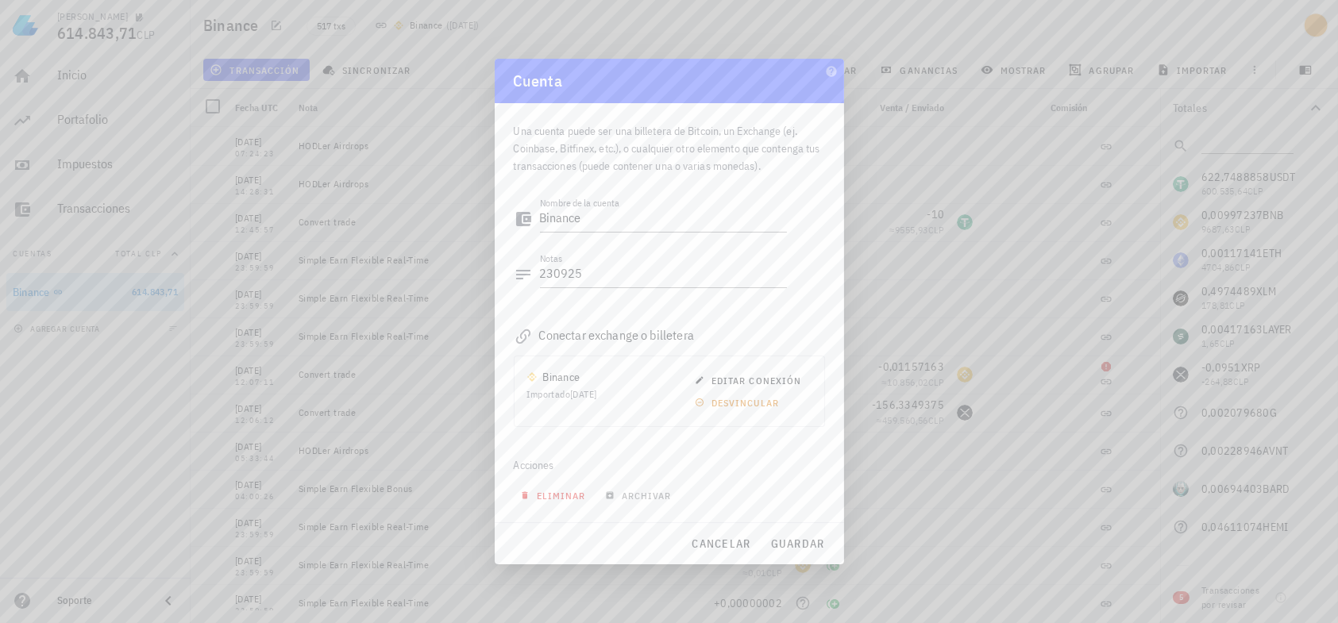
click at [555, 490] on span "eliminar" at bounding box center [554, 496] width 63 height 12
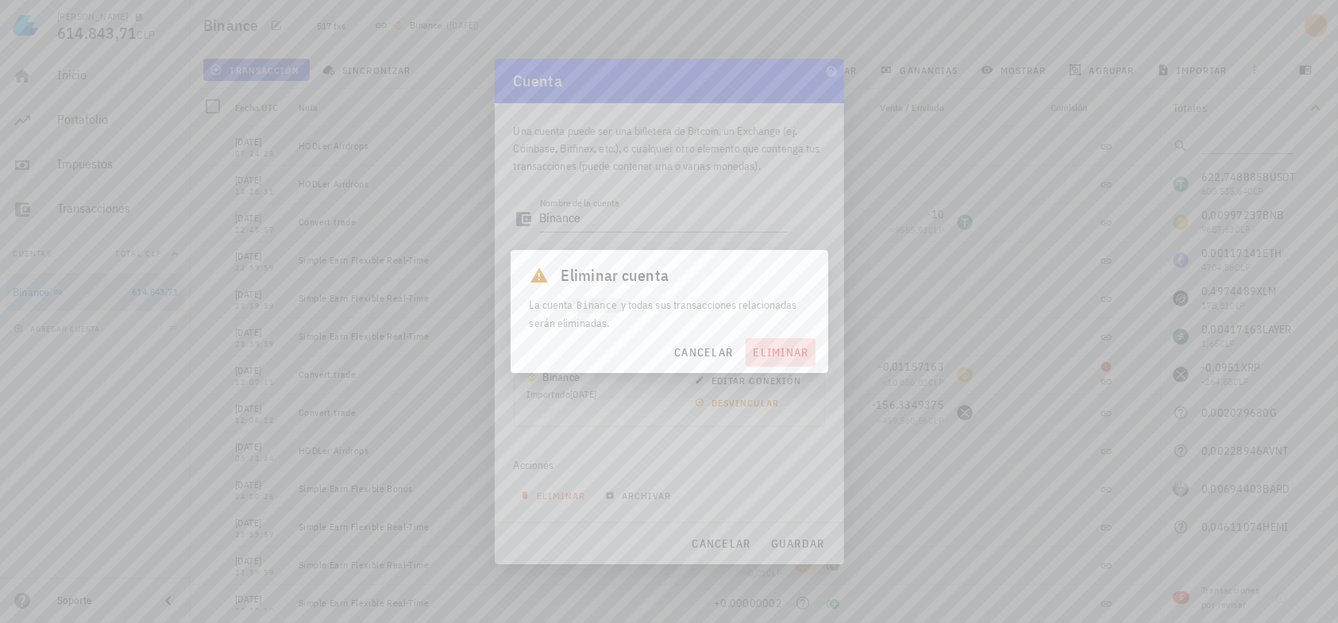
click at [787, 343] on button "eliminar" at bounding box center [780, 352] width 69 height 29
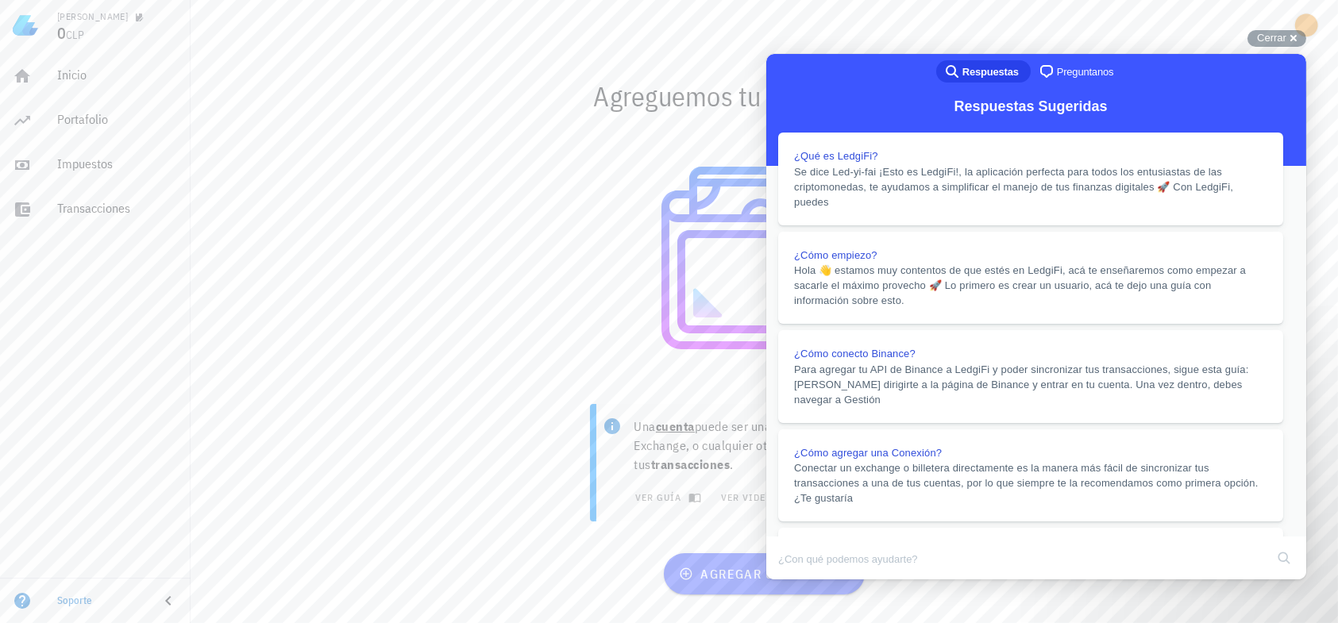
click at [795, 580] on button "Close" at bounding box center [780, 590] width 29 height 21
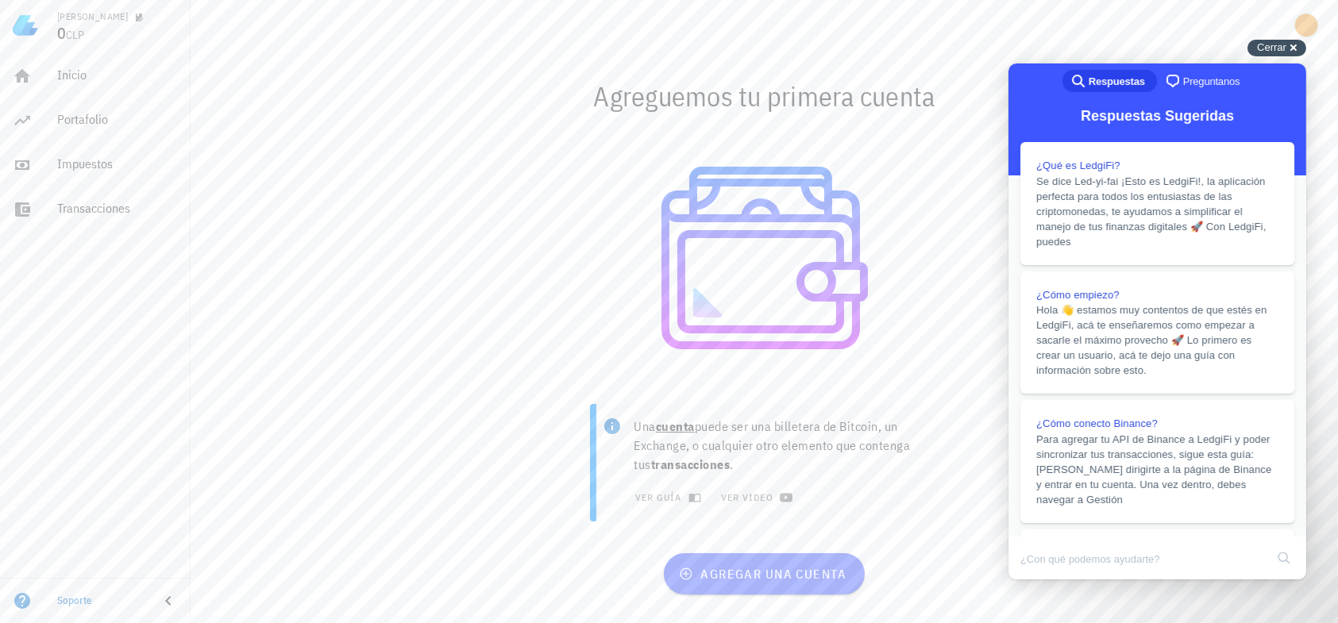
click at [1296, 44] on div "Cerrar cross-small" at bounding box center [1276, 48] width 59 height 17
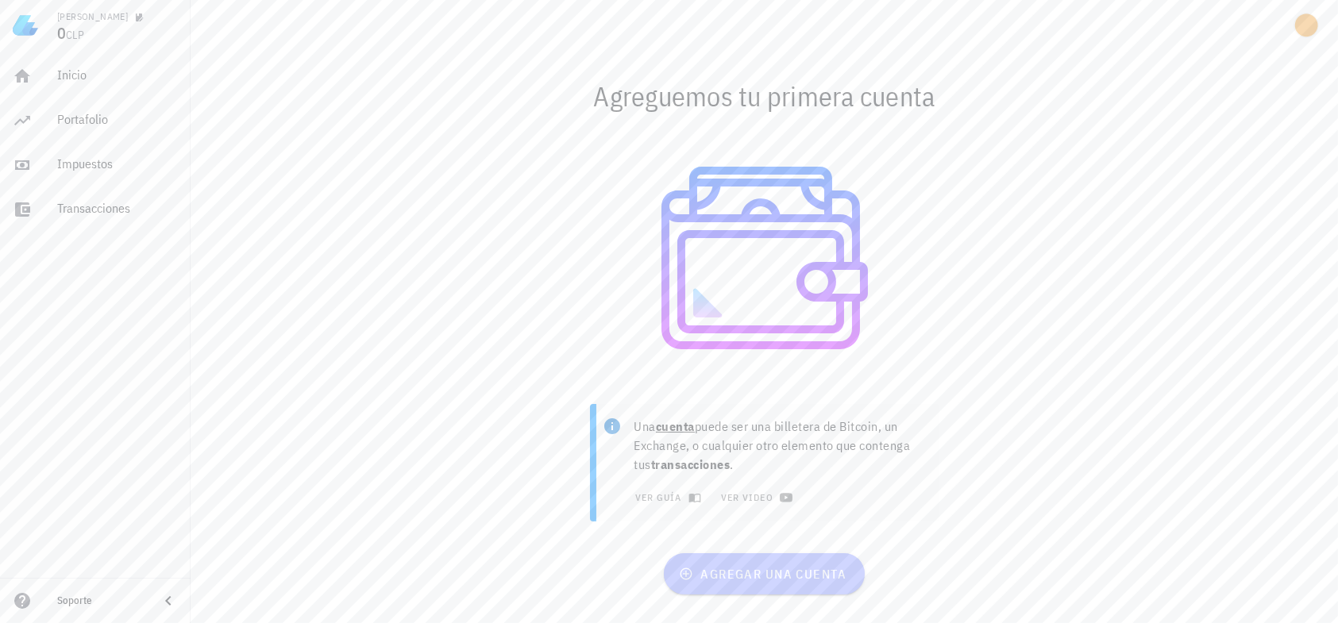
click at [776, 566] on span "agregar una cuenta" at bounding box center [764, 574] width 164 height 16
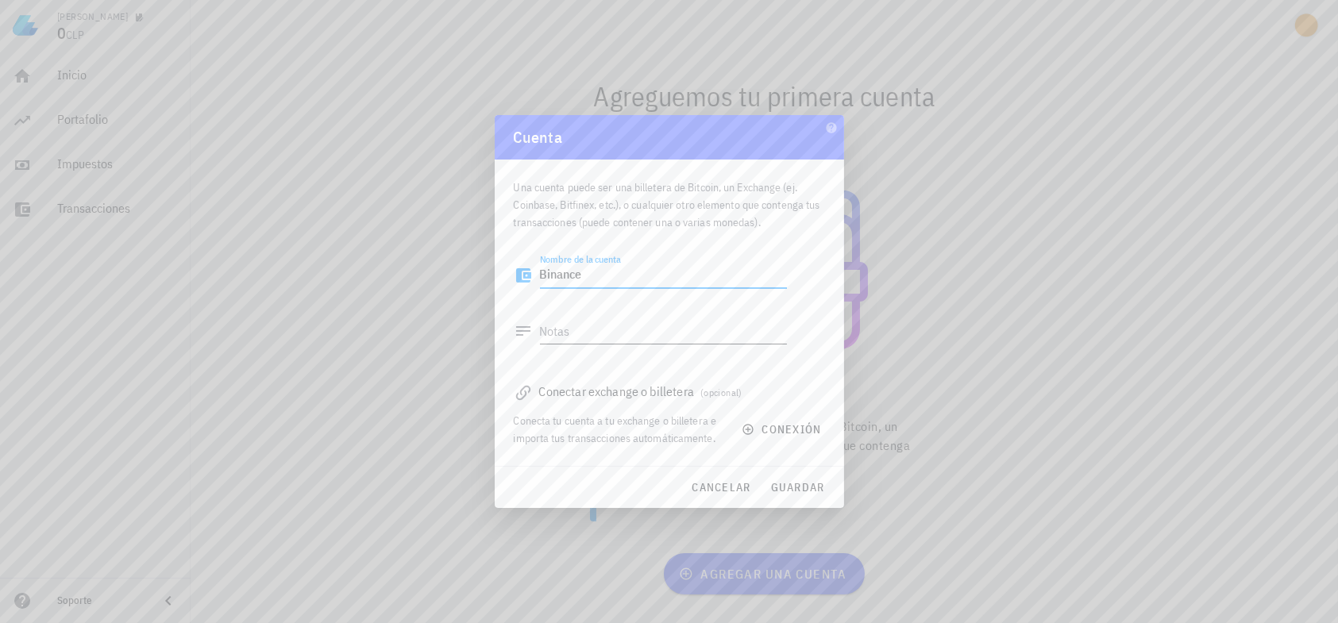
type textarea "Binance"
drag, startPoint x: 754, startPoint y: 331, endPoint x: 777, endPoint y: 353, distance: 32.0
click at [754, 331] on textarea "Notas" at bounding box center [663, 330] width 247 height 25
click at [800, 484] on span "guardar" at bounding box center [797, 487] width 55 height 14
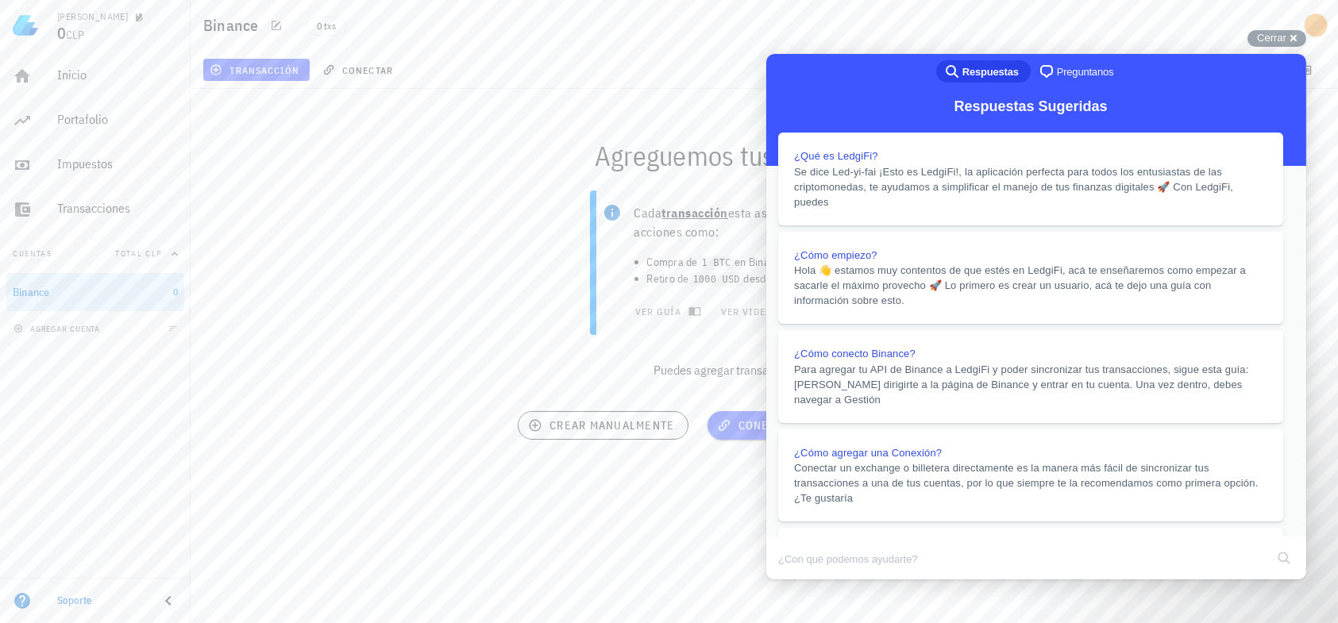
click at [795, 580] on button "Close" at bounding box center [780, 590] width 29 height 21
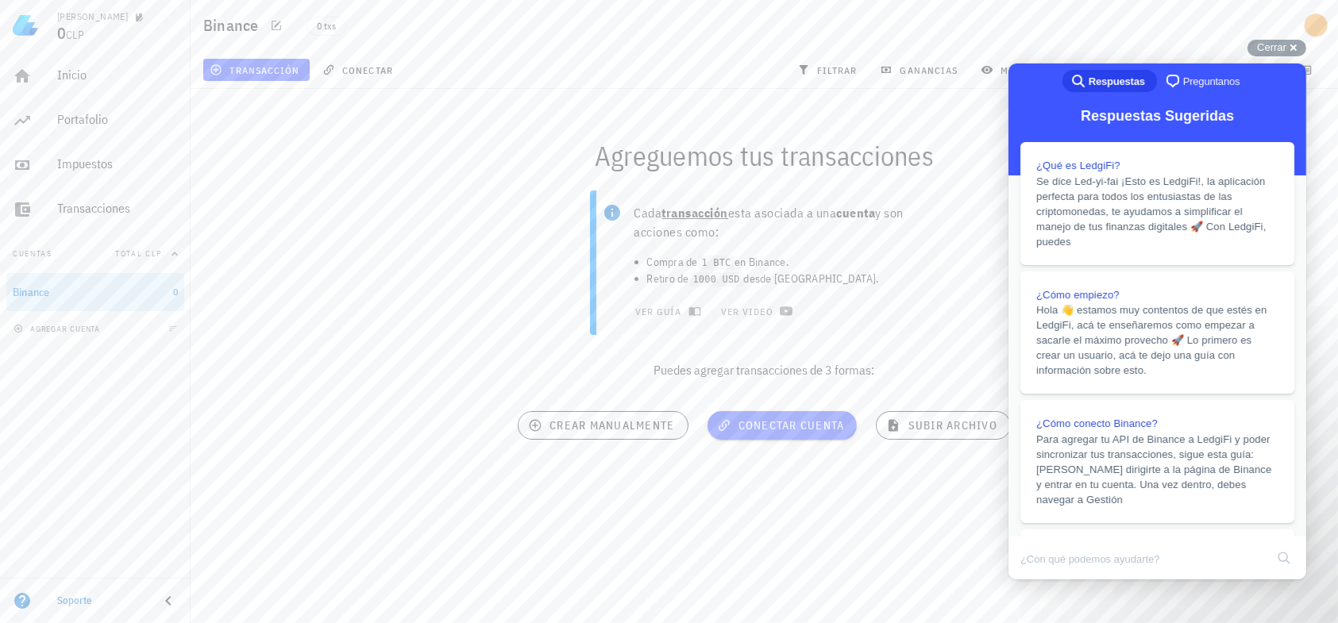
click at [357, 240] on div "Cada transacción esta asociada a una cuenta y son acciones como: Compra de 1 BT…" at bounding box center [764, 291] width 1166 height 221
click at [1009, 27] on div "Binance 0 txs" at bounding box center [764, 25] width 1147 height 51
click at [384, 341] on div "Cada transacción esta asociada a una cuenta y son acciones como: Compra de 1 BT…" at bounding box center [764, 291] width 1166 height 221
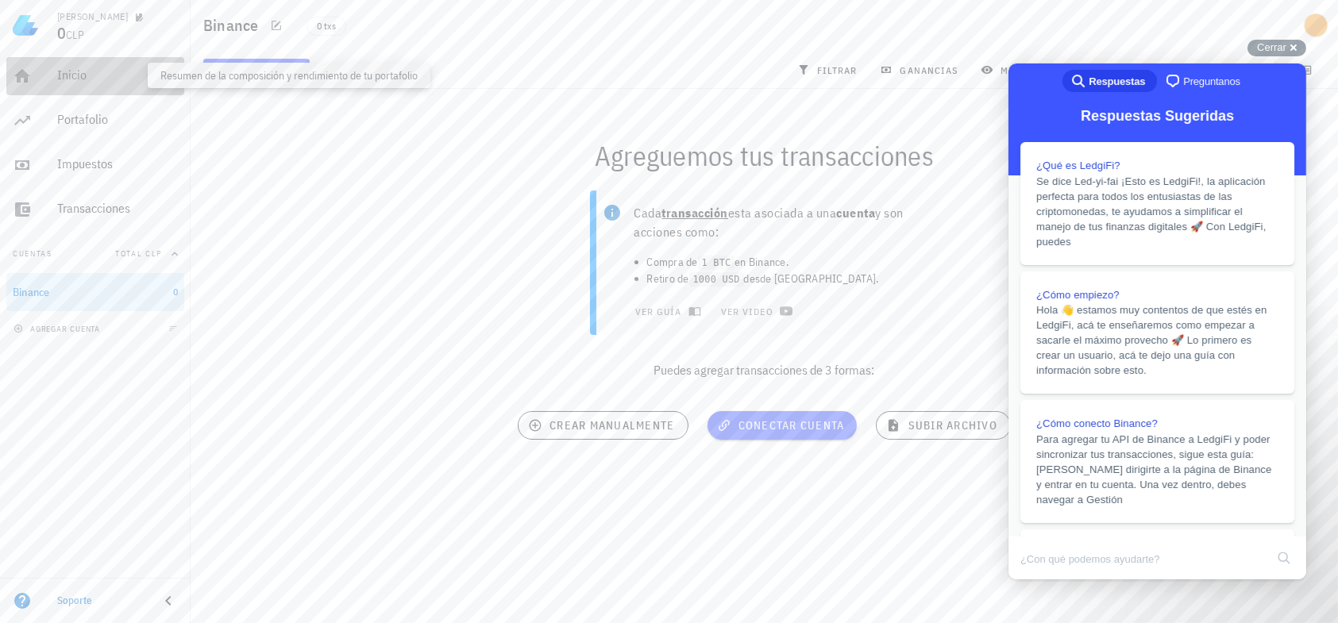
click at [100, 75] on div "Inicio" at bounding box center [117, 74] width 121 height 15
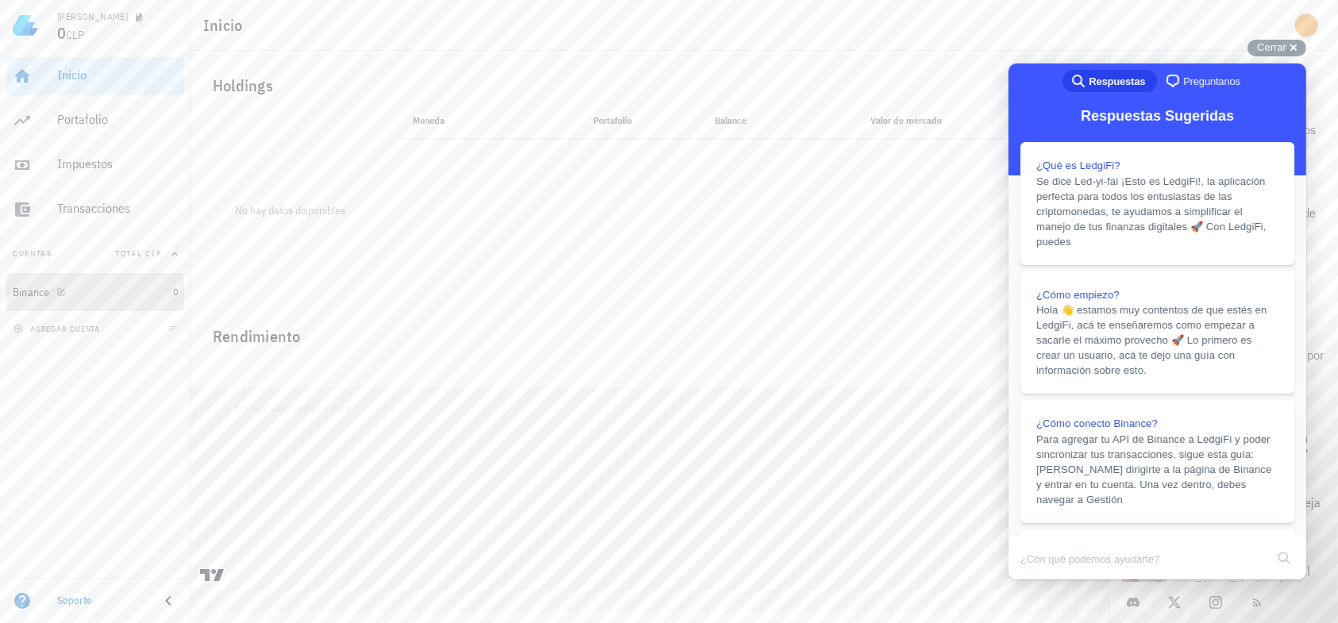
click at [98, 292] on div "Binance" at bounding box center [90, 292] width 154 height 15
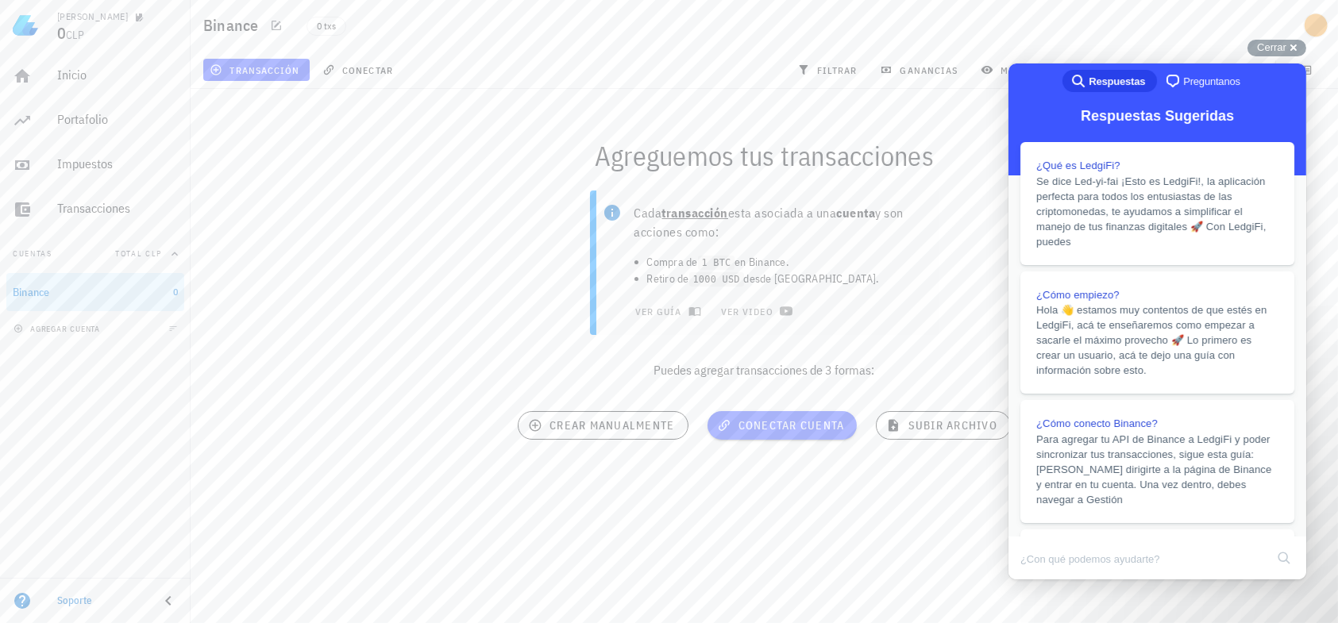
click at [1130, 35] on div "Binance 0 txs" at bounding box center [764, 25] width 1147 height 51
click at [1285, 44] on span "Cerrar" at bounding box center [1271, 47] width 29 height 12
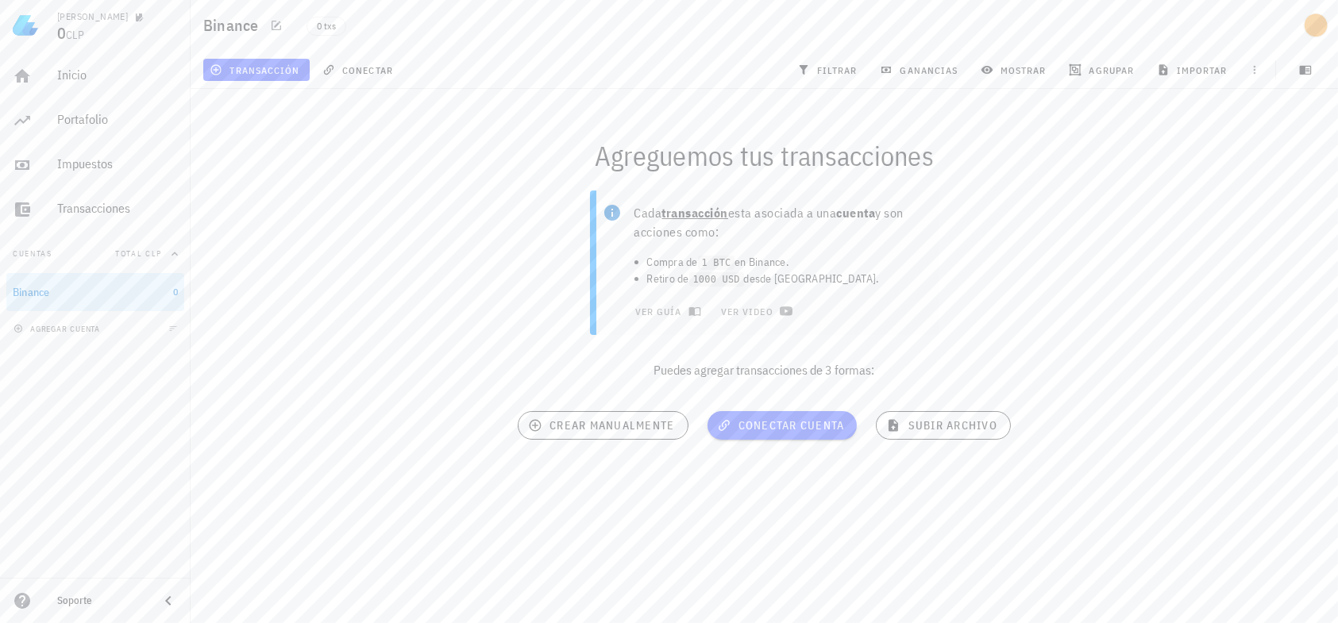
click at [325, 397] on div "Cada transacción esta asociada a una cuenta y son acciones como: Compra de 1 BT…" at bounding box center [764, 291] width 1166 height 221
click at [385, 366] on p "Puedes agregar transacciones de 3 formas:" at bounding box center [764, 369] width 1147 height 19
click at [340, 222] on div "Cada transacción esta asociada a una cuenta y son acciones como: Compra de 1 BT…" at bounding box center [764, 291] width 1166 height 221
click at [1129, 204] on div "Cada transacción esta asociada a una cuenta y son acciones como: Compra de 1 BT…" at bounding box center [764, 291] width 1166 height 221
click at [796, 420] on span "conectar cuenta" at bounding box center [782, 425] width 125 height 14
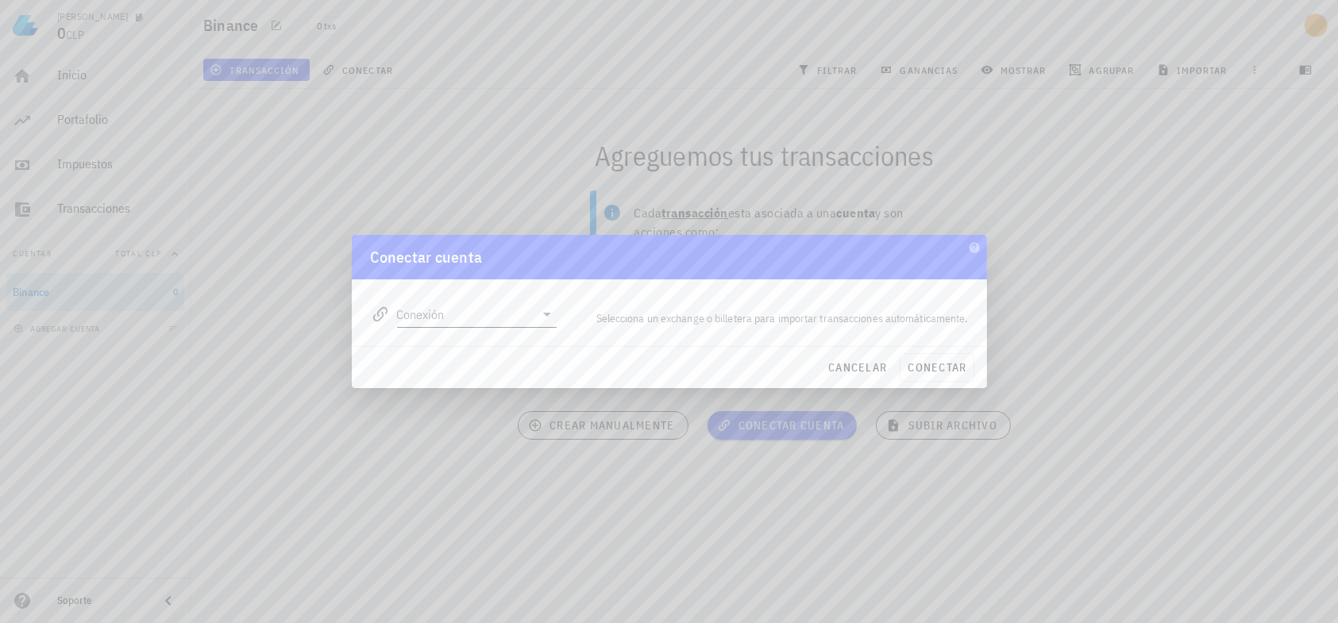
click at [504, 314] on input "Conexión" at bounding box center [466, 314] width 138 height 25
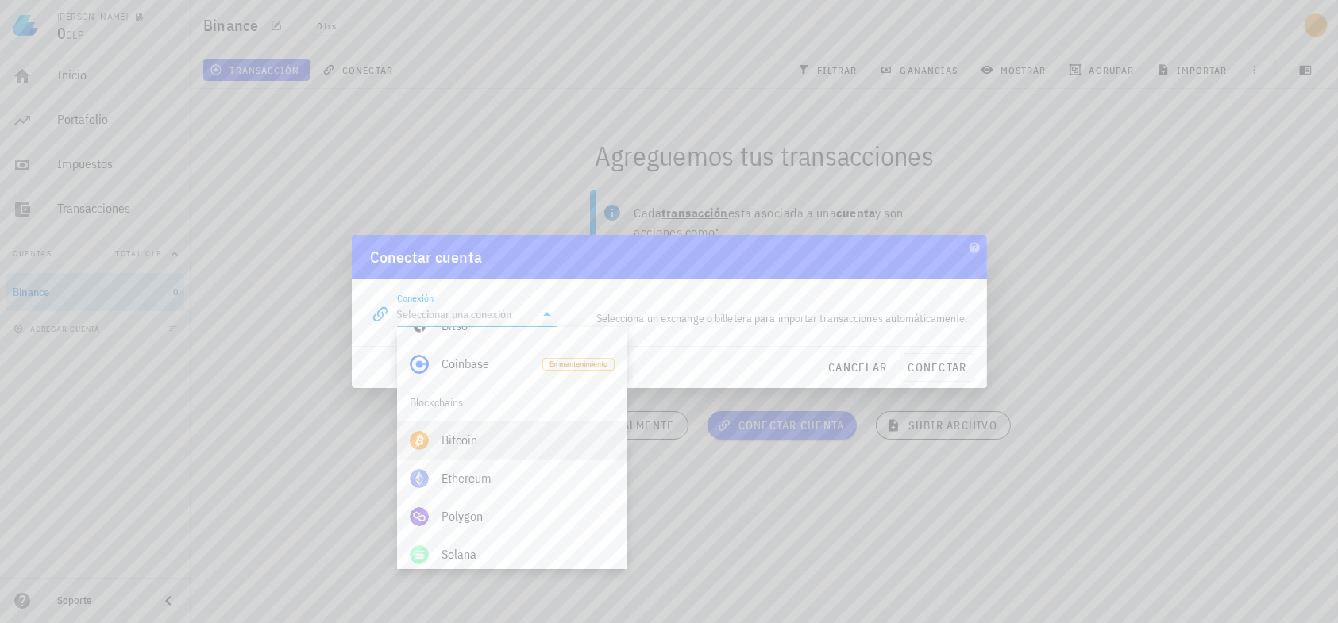
scroll to position [476, 0]
click at [272, 452] on div at bounding box center [669, 311] width 1338 height 623
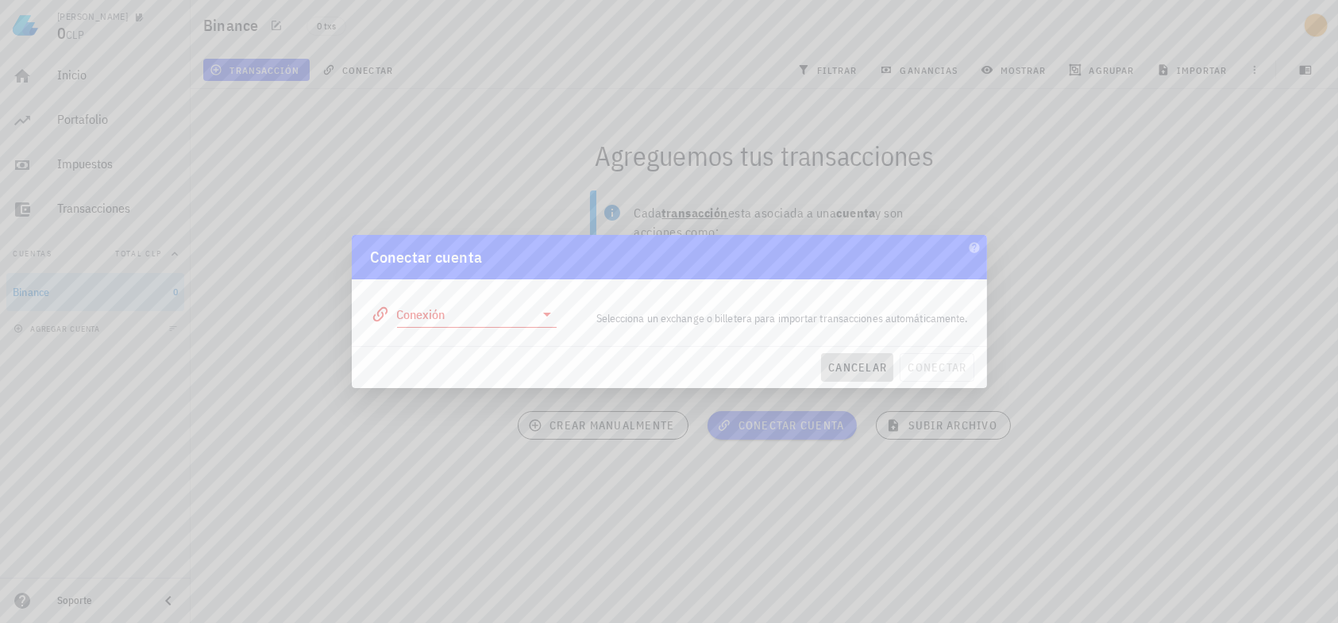
click at [851, 370] on span "cancelar" at bounding box center [857, 367] width 60 height 14
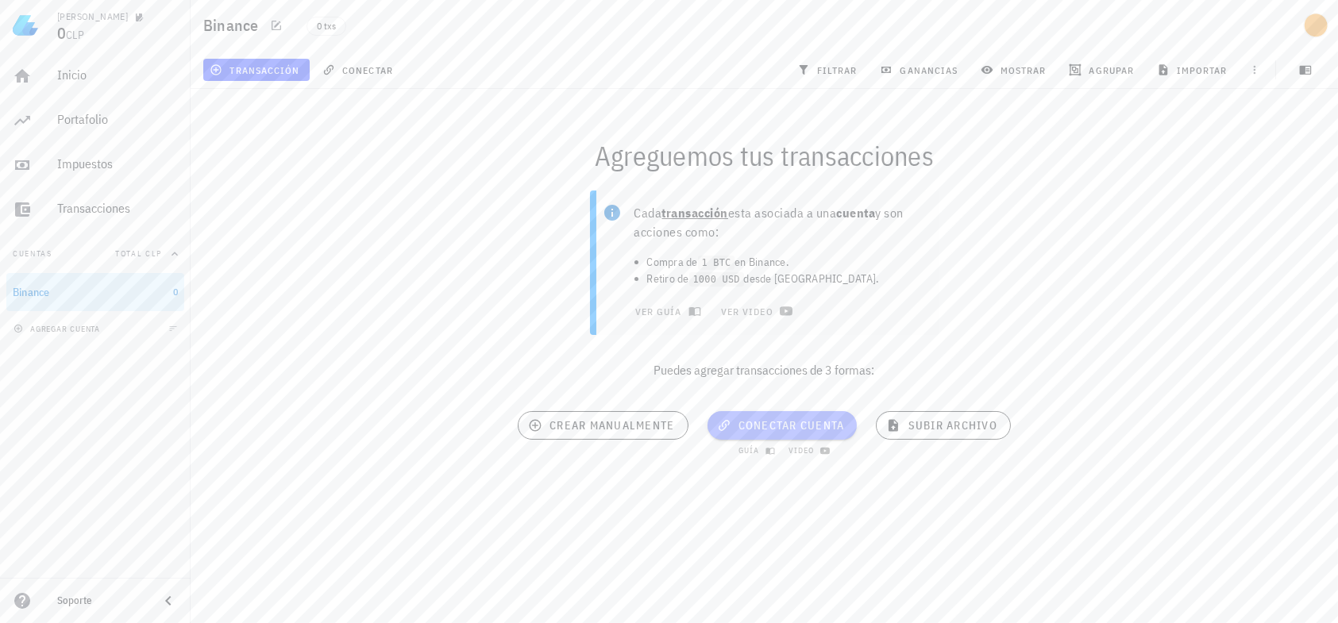
click at [767, 423] on span "conectar cuenta" at bounding box center [782, 425] width 125 height 14
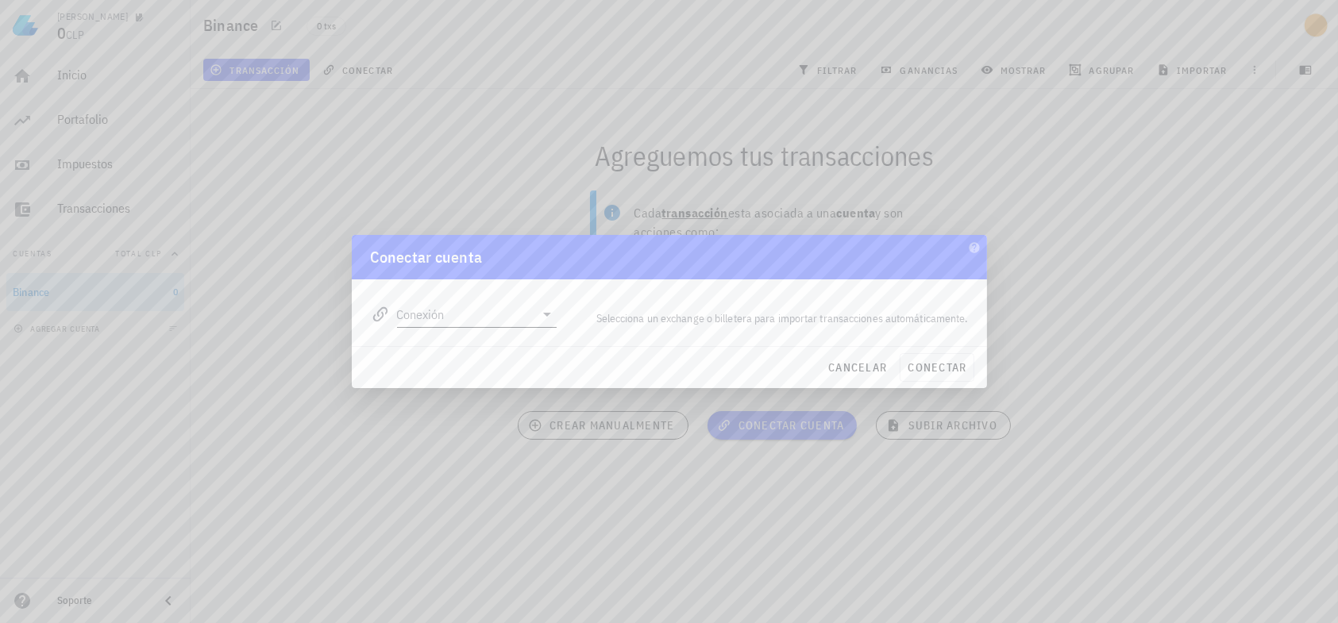
click at [549, 316] on icon at bounding box center [547, 314] width 19 height 19
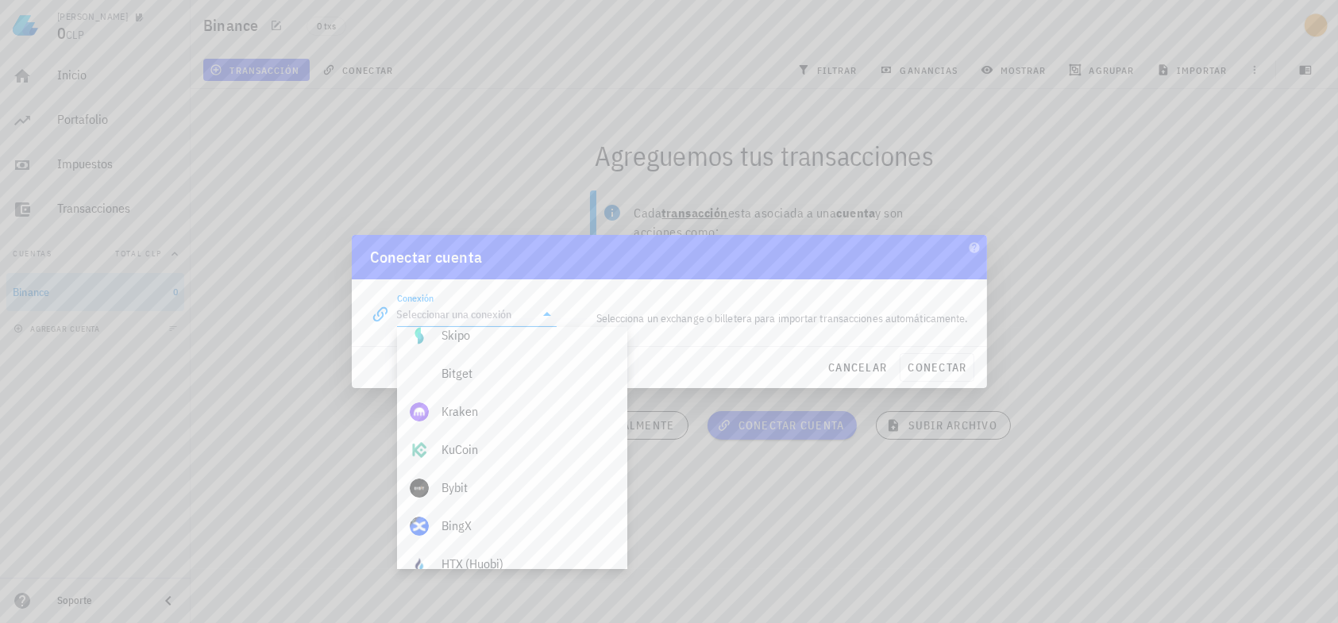
scroll to position [0, 0]
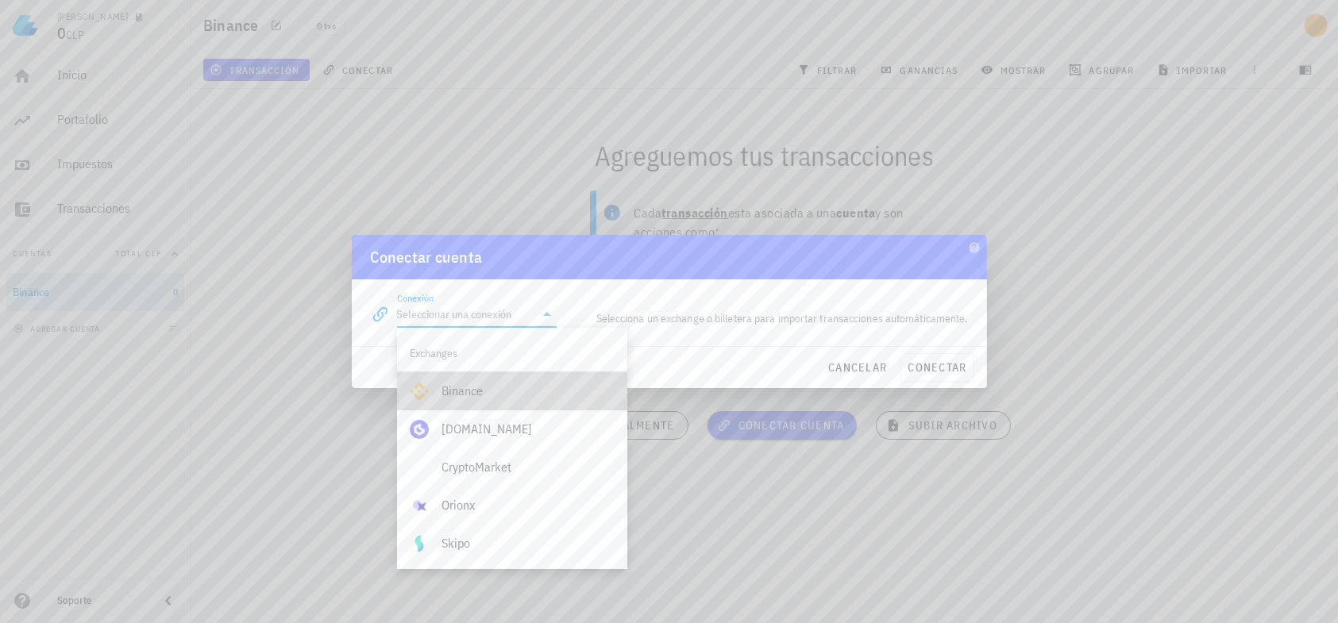
click at [488, 386] on div "Binance" at bounding box center [527, 391] width 173 height 15
type input "Binance"
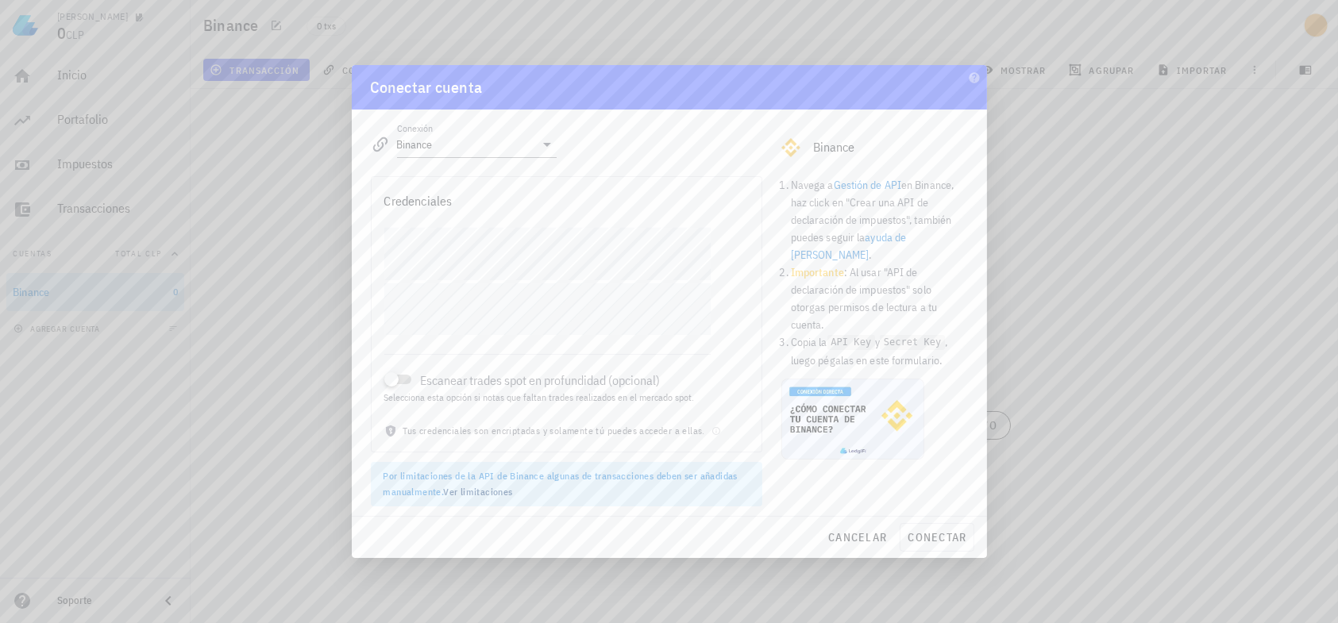
click at [333, 244] on div "[PERSON_NAME] 0 CLP Inicio [GEOGRAPHIC_DATA] Impuestos [GEOGRAPHIC_DATA] Cuenta…" at bounding box center [669, 311] width 1338 height 623
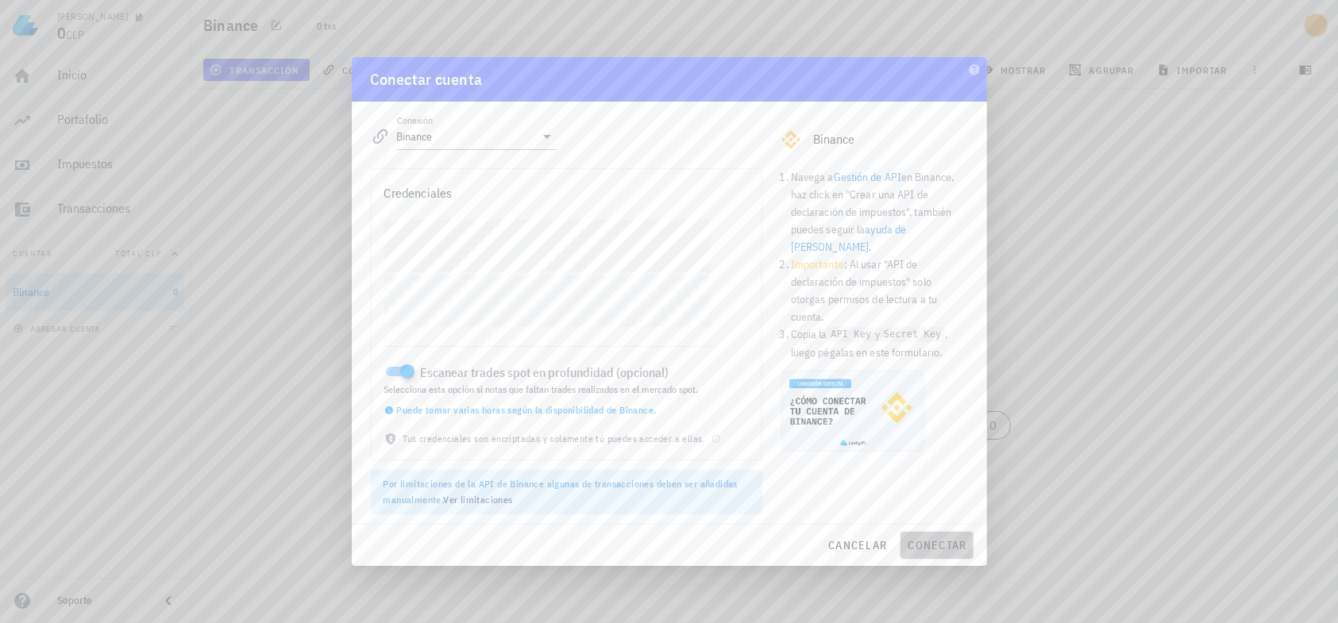
click at [935, 534] on button "conectar" at bounding box center [937, 545] width 74 height 29
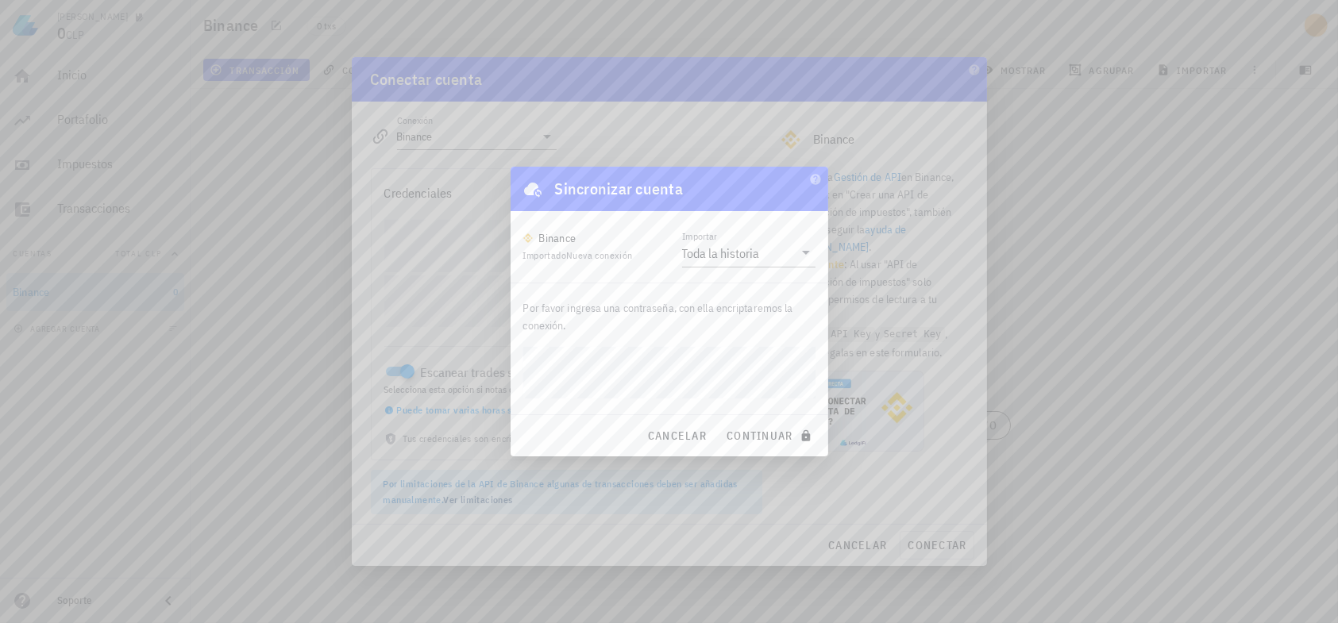
click at [498, 369] on div "[PERSON_NAME] 0 CLP Inicio [GEOGRAPHIC_DATA] Impuestos [GEOGRAPHIC_DATA] Cuenta…" at bounding box center [669, 311] width 1338 height 623
click at [764, 432] on span "continuar" at bounding box center [770, 436] width 89 height 14
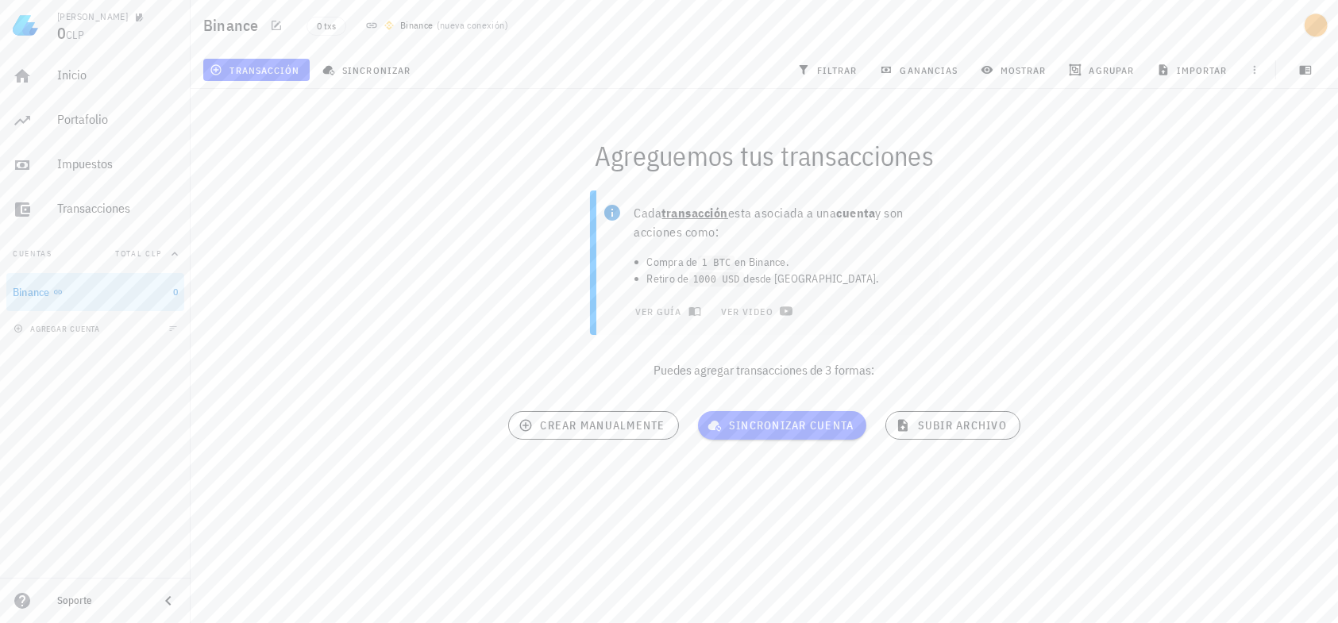
click at [287, 301] on div "Cada transacción esta asociada a una cuenta y son acciones como: Compra de 1 BT…" at bounding box center [764, 291] width 1166 height 221
click at [379, 61] on button "sincronizar" at bounding box center [368, 70] width 105 height 22
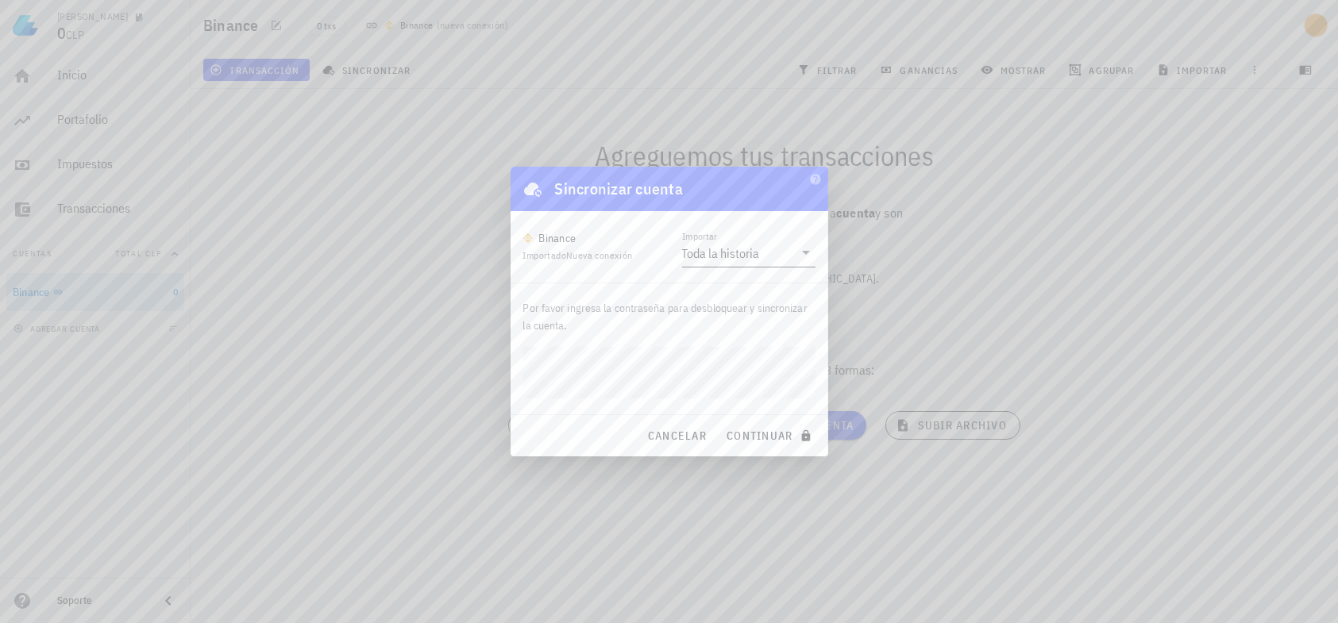
click at [719, 422] on button "continuar" at bounding box center [770, 436] width 102 height 29
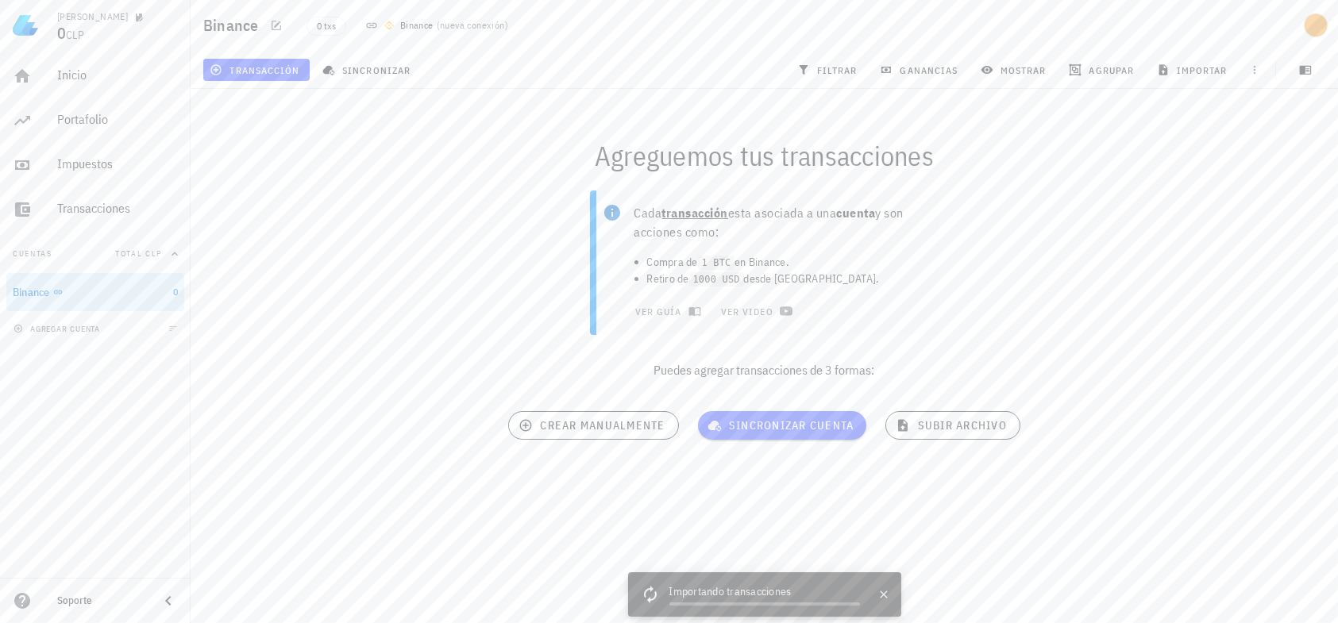
drag, startPoint x: 229, startPoint y: 1, endPoint x: 318, endPoint y: 422, distance: 430.1
click at [318, 422] on div "Agreguemos tus transacciones Cada transacción esta asociada a una cuenta y son …" at bounding box center [764, 294] width 1166 height 430
